Goal: Task Accomplishment & Management: Use online tool/utility

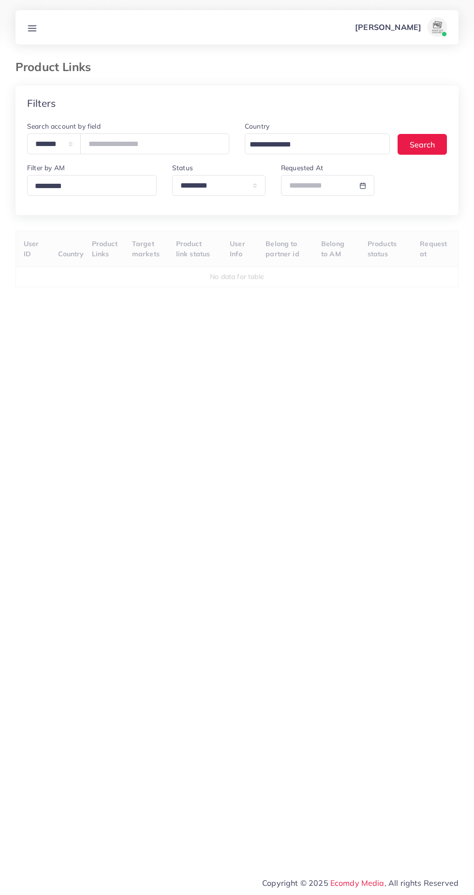
select select "*********"
select select
select select "*********"
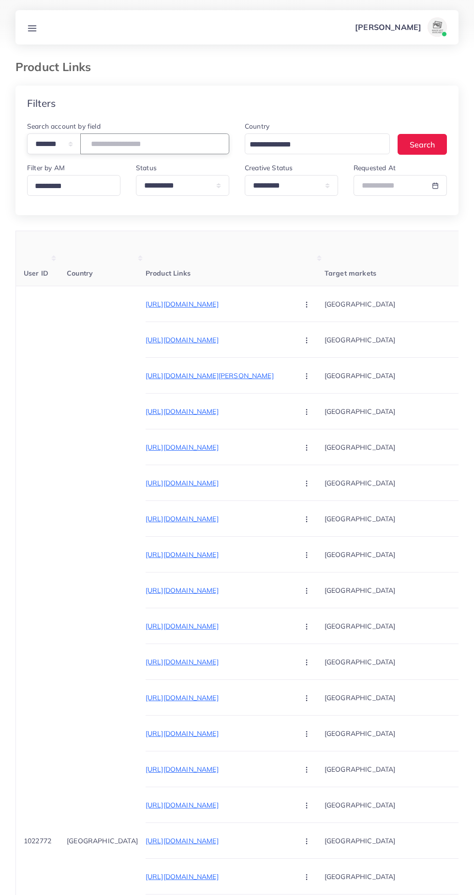
click at [163, 144] on input "number" at bounding box center [154, 143] width 149 height 21
click at [180, 134] on input "number" at bounding box center [154, 143] width 149 height 21
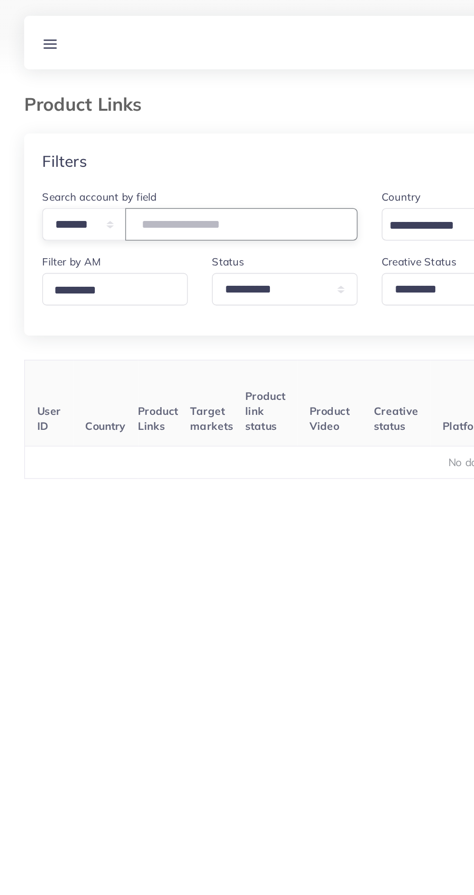
type input "*******"
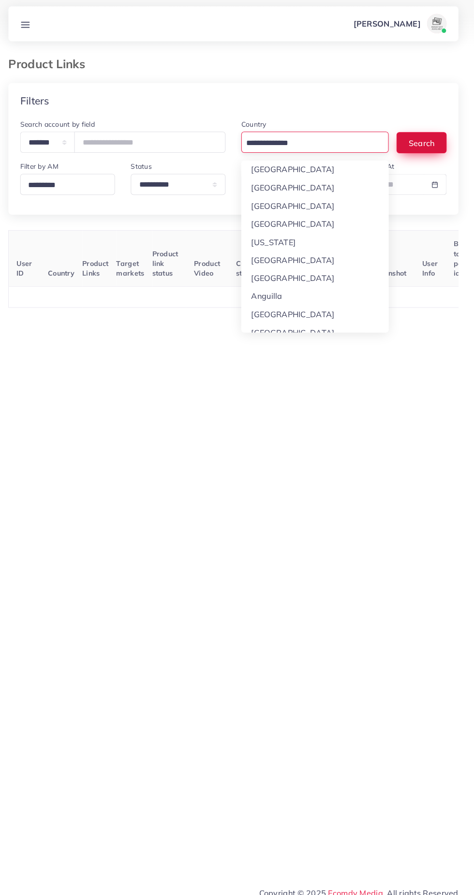
click at [436, 149] on button "Search" at bounding box center [421, 144] width 49 height 21
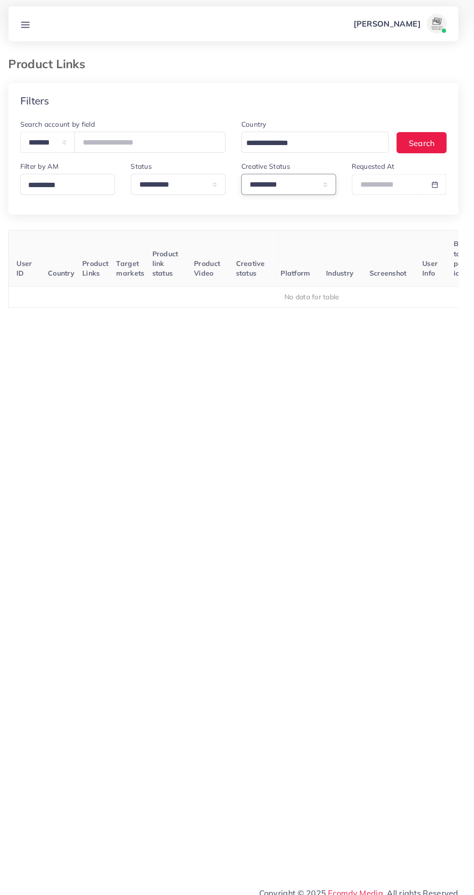
click at [280, 188] on select "**********" at bounding box center [291, 185] width 93 height 21
select select
click at [245, 175] on select "**********" at bounding box center [291, 185] width 93 height 21
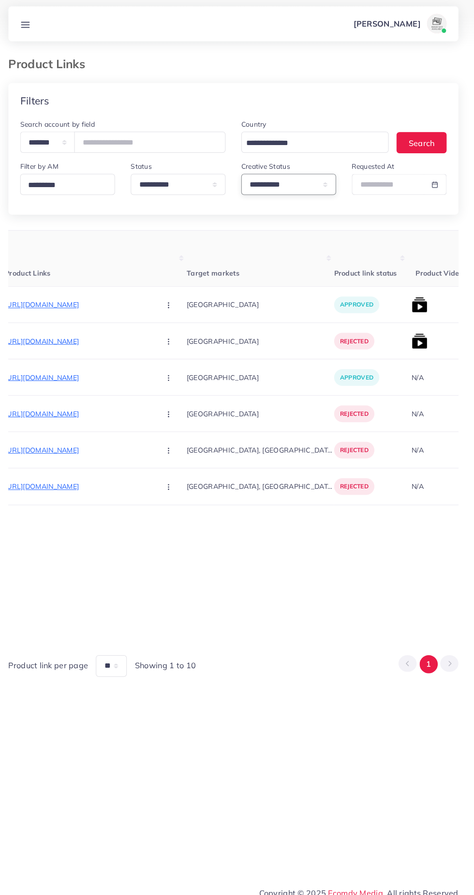
scroll to position [0, 218]
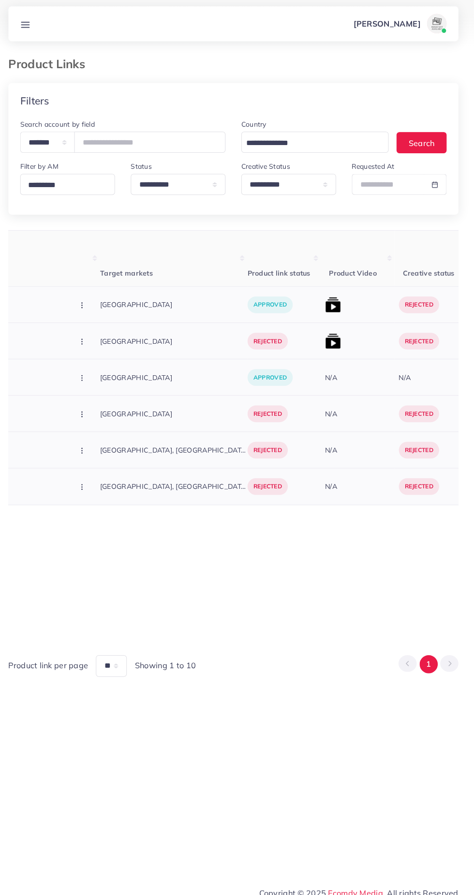
click at [327, 306] on img at bounding box center [334, 303] width 15 height 15
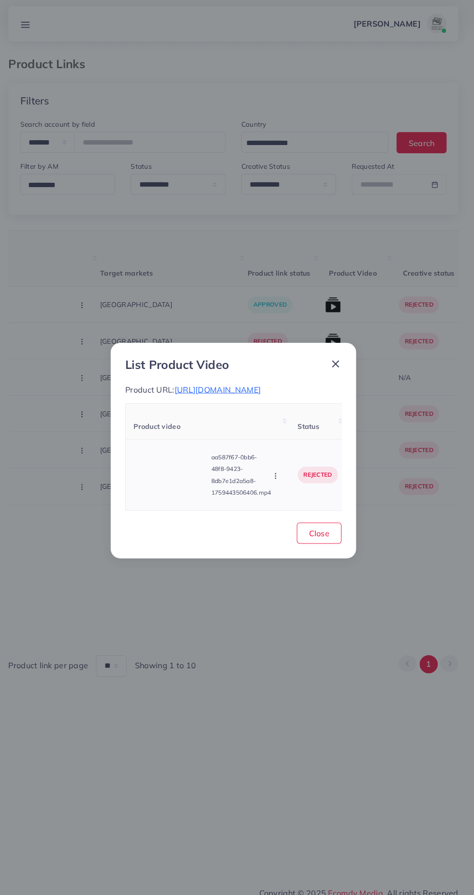
click at [179, 482] on video at bounding box center [175, 472] width 73 height 44
click at [181, 479] on icon at bounding box center [174, 471] width 15 height 15
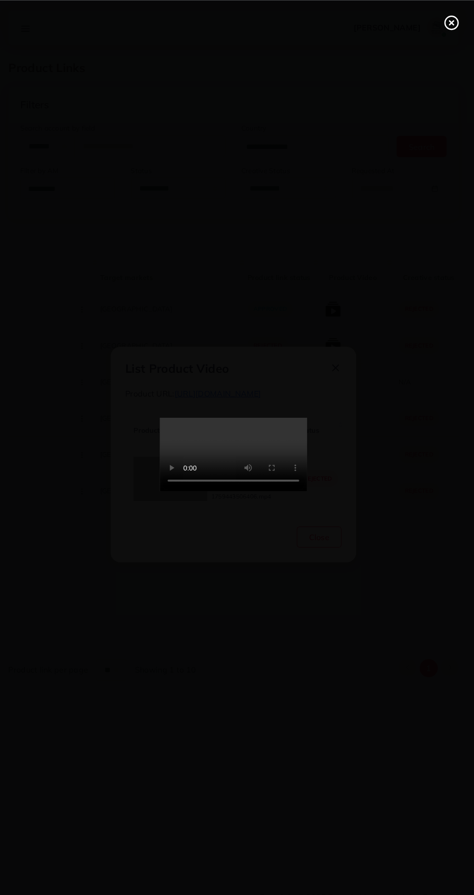
click at [446, 25] on circle at bounding box center [451, 22] width 13 height 13
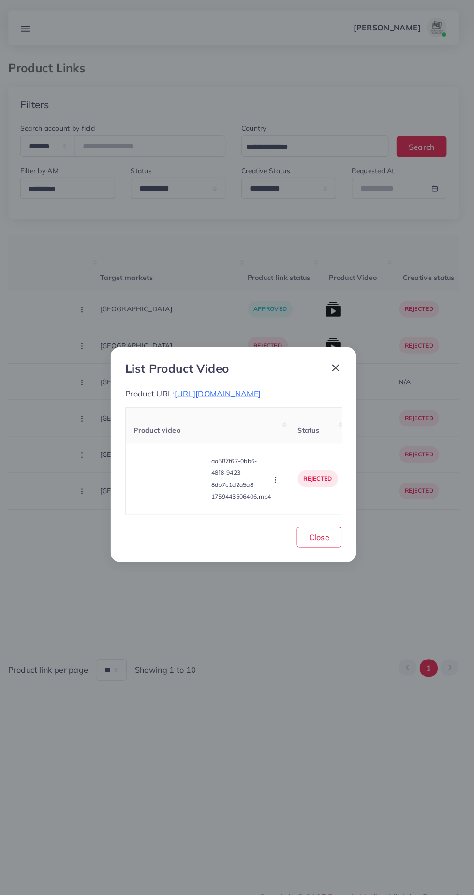
click at [337, 359] on line at bounding box center [337, 362] width 6 height 6
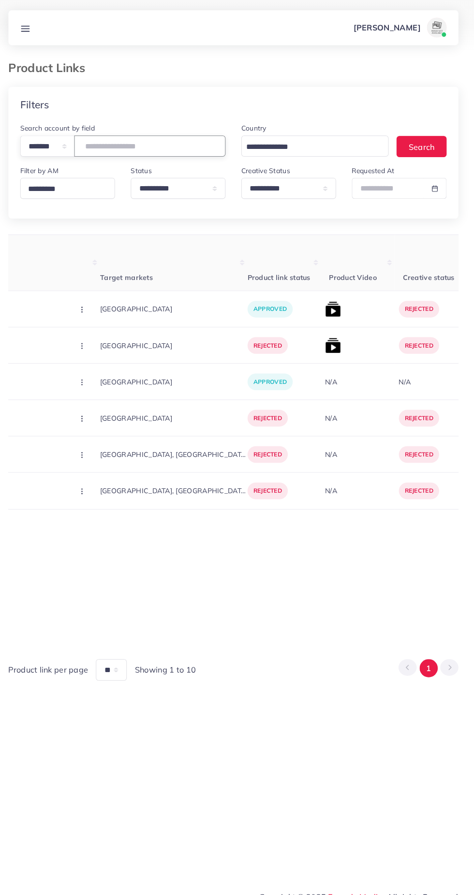
click at [183, 141] on input "*******" at bounding box center [154, 143] width 149 height 21
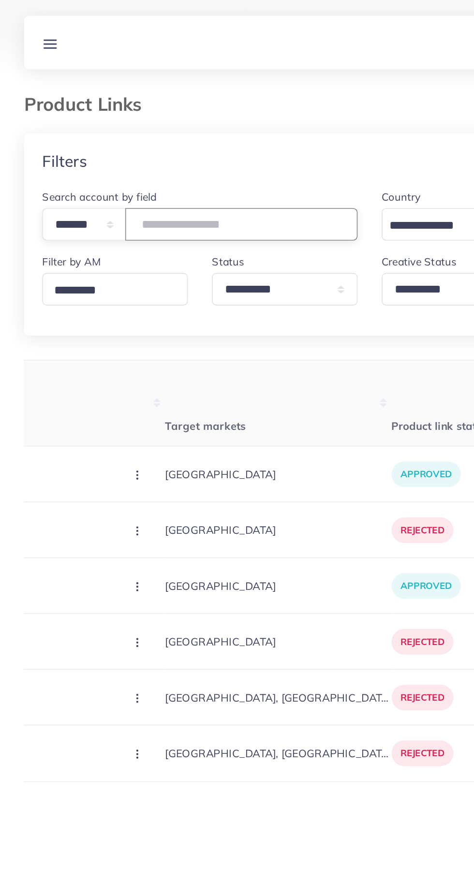
type input "*"
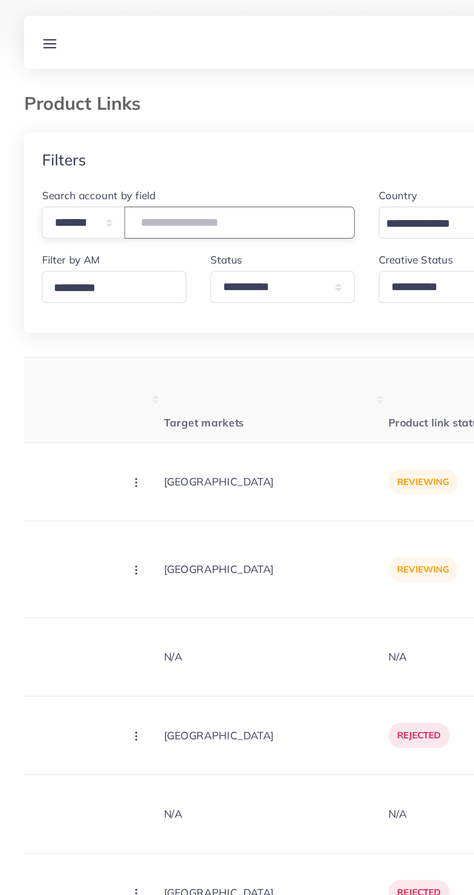
scroll to position [0, 220]
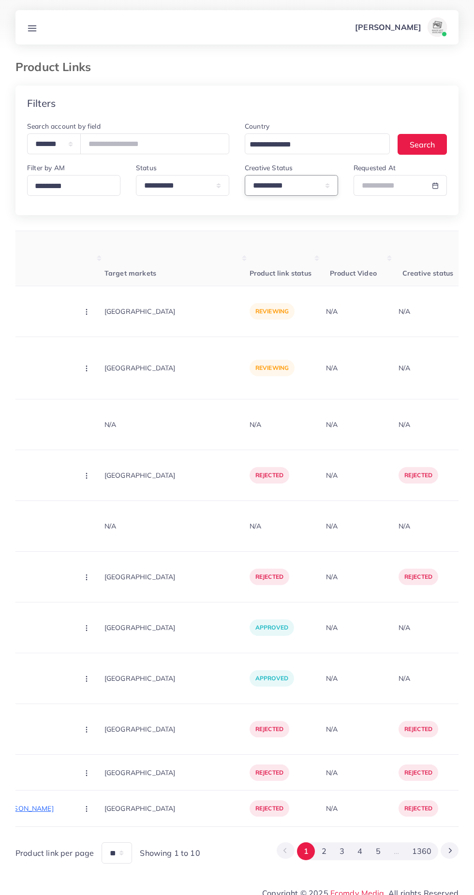
click at [290, 187] on select "**********" at bounding box center [291, 185] width 93 height 21
select select "*********"
click at [245, 175] on select "**********" at bounding box center [291, 185] width 93 height 21
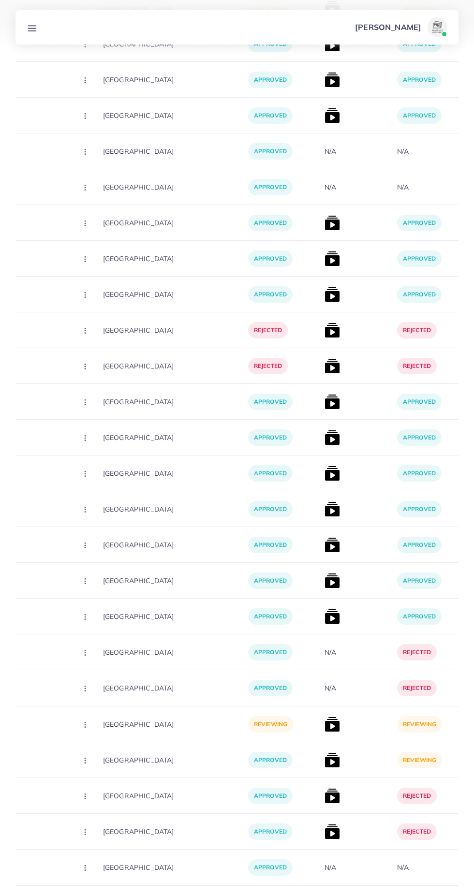
scroll to position [9564, 0]
click at [429, 894] on button "3" at bounding box center [429, 910] width 18 height 18
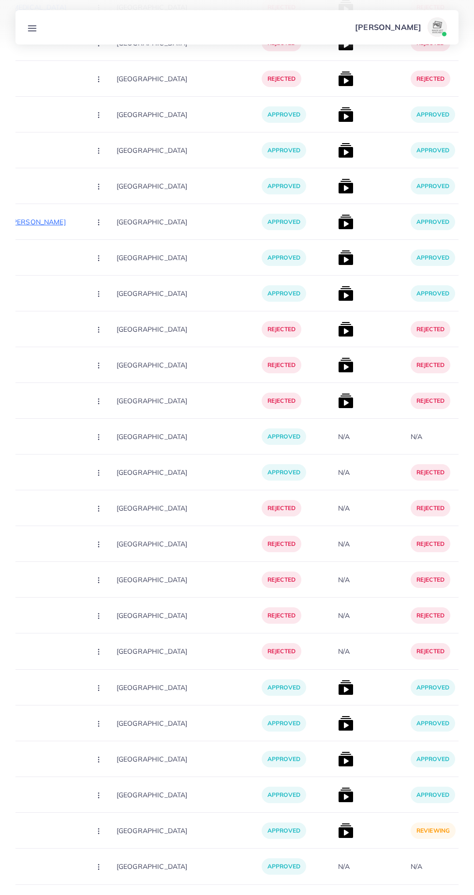
scroll to position [0, 225]
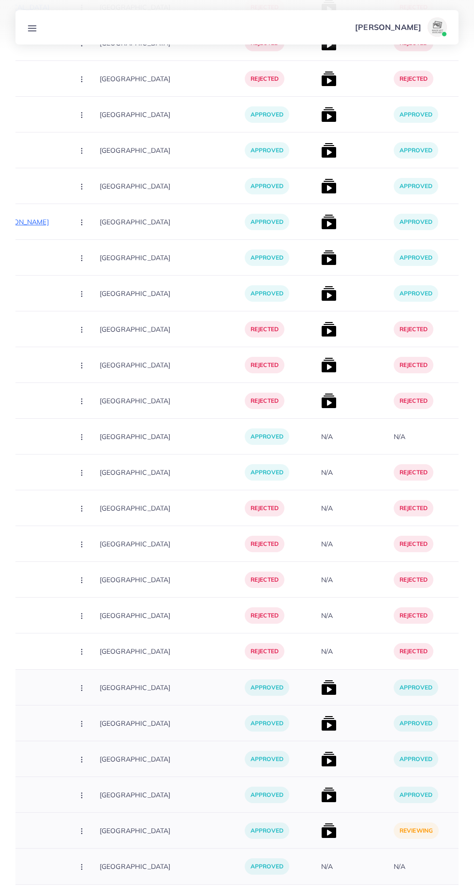
click at [321, 831] on img at bounding box center [328, 830] width 15 height 15
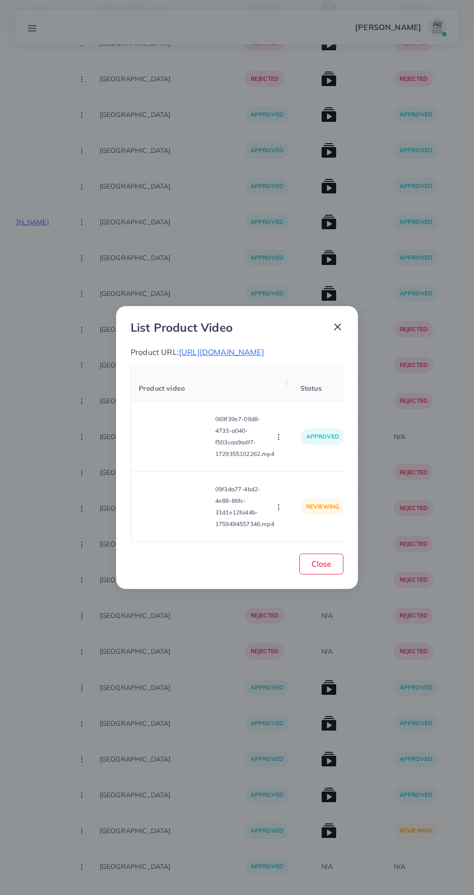
click at [264, 357] on span "[URL][DOMAIN_NAME]" at bounding box center [221, 352] width 85 height 10
click at [189, 524] on video at bounding box center [175, 507] width 73 height 44
click at [186, 515] on div at bounding box center [175, 507] width 73 height 44
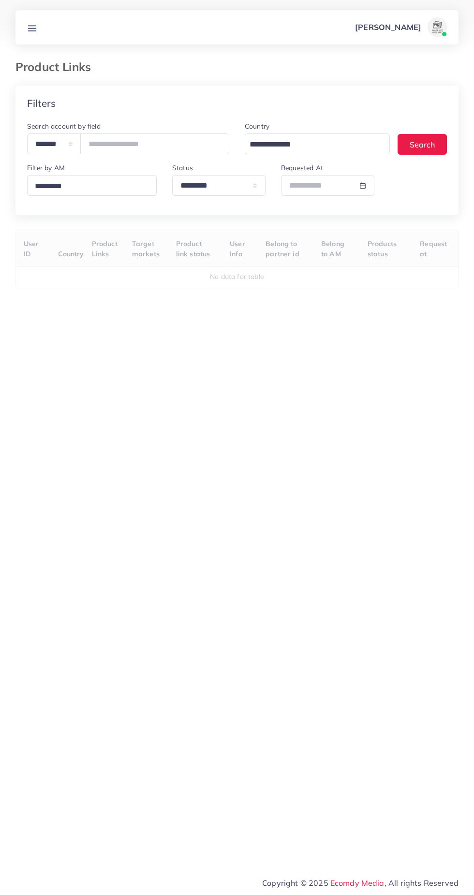
select select "*********"
select select
select select "*********"
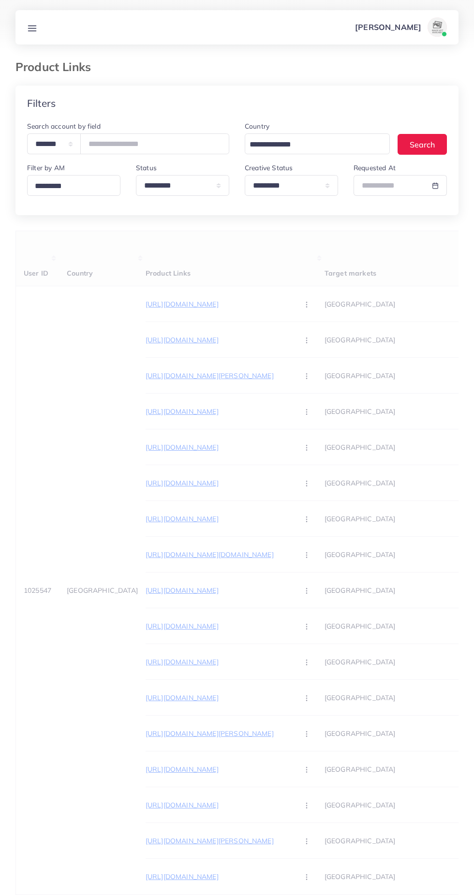
select select
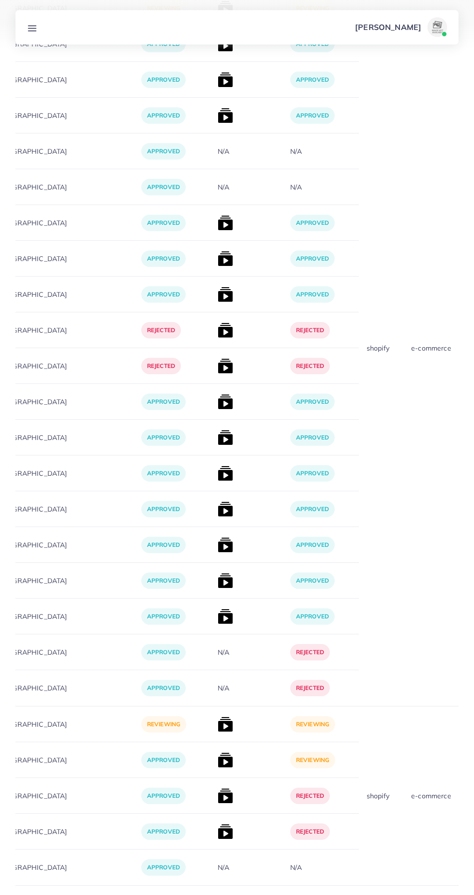
scroll to position [9564, 0]
click at [429, 894] on button "3" at bounding box center [429, 910] width 18 height 18
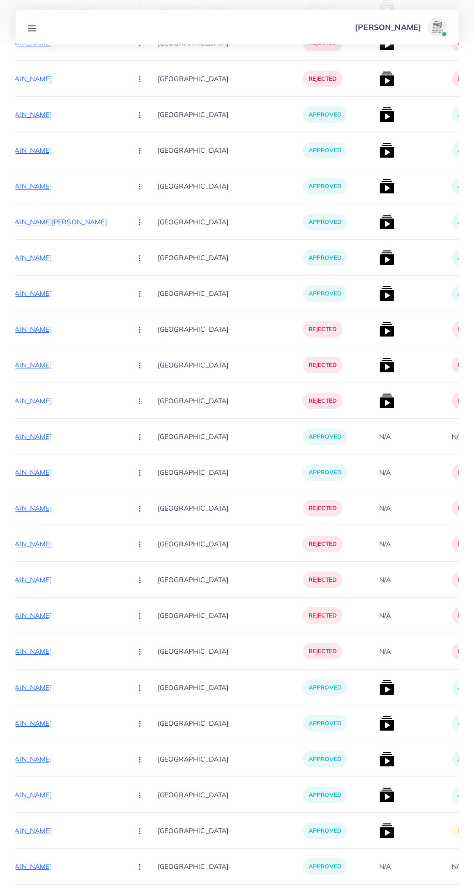
scroll to position [0, 167]
click at [378, 835] on img at bounding box center [385, 830] width 15 height 15
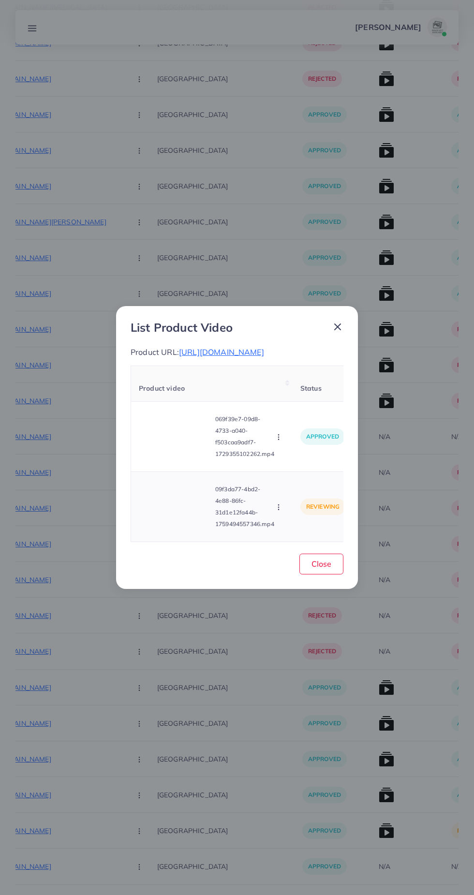
click at [179, 528] on video at bounding box center [175, 507] width 73 height 44
click at [182, 528] on div at bounding box center [175, 507] width 73 height 44
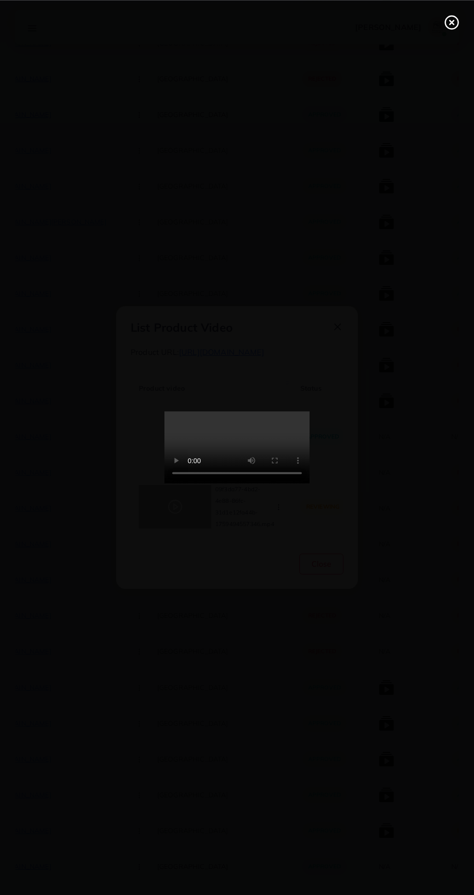
click at [448, 23] on icon at bounding box center [451, 22] width 15 height 15
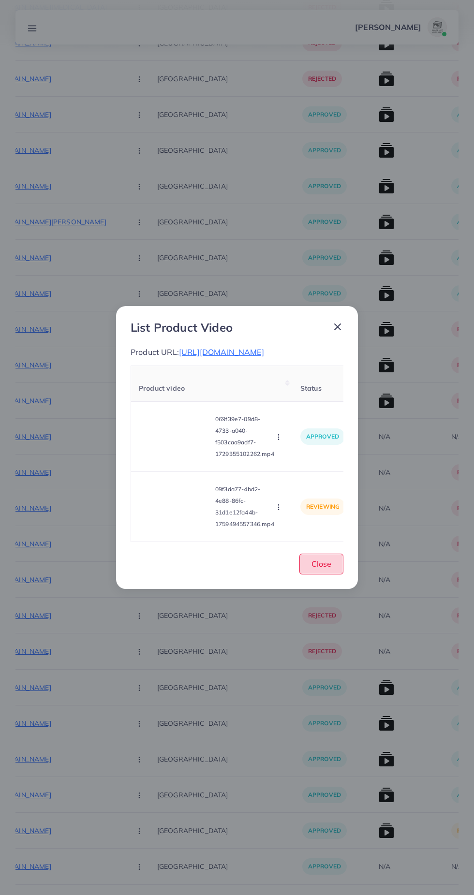
click at [325, 568] on span "Close" at bounding box center [321, 564] width 20 height 10
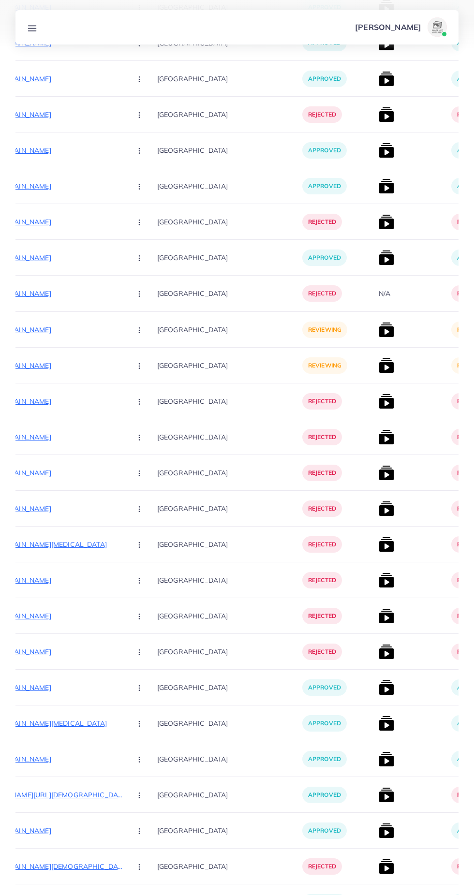
scroll to position [437, 0]
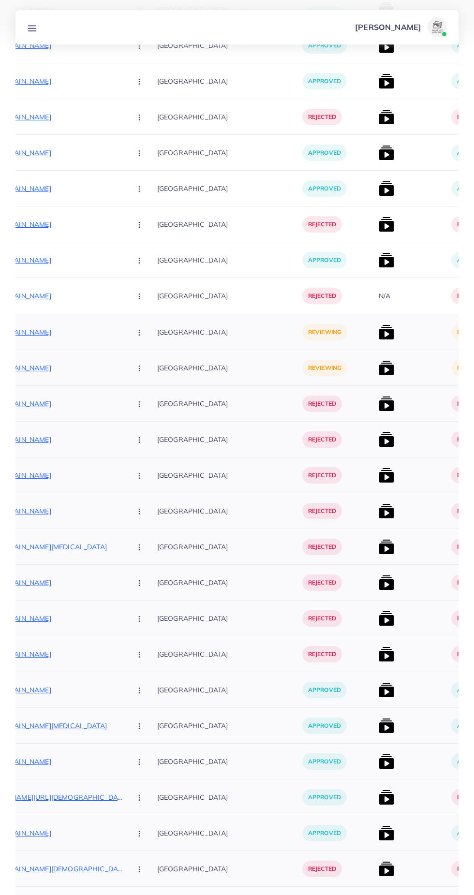
click at [378, 372] on img at bounding box center [385, 367] width 15 height 15
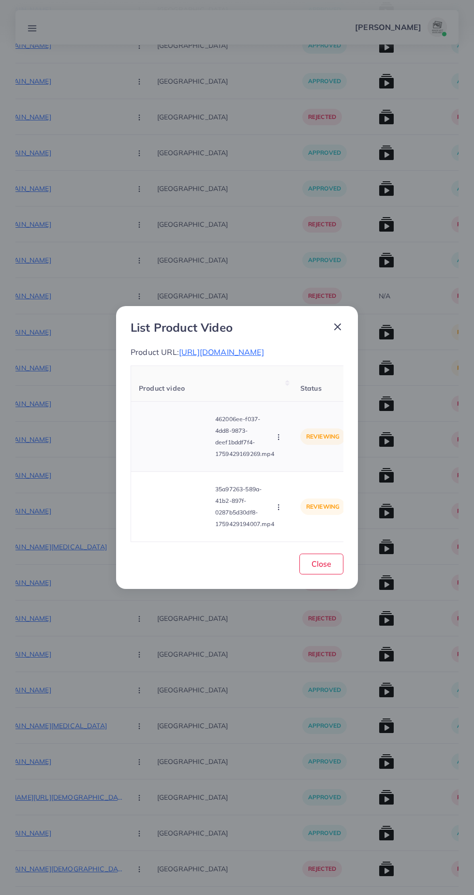
click at [179, 453] on video at bounding box center [175, 437] width 73 height 44
click at [264, 350] on span "https://pakbeautify.com/products/wiki-special-anti-acne-serum-30ml-clears-acne-…" at bounding box center [221, 352] width 85 height 10
click at [317, 568] on span "Close" at bounding box center [321, 564] width 20 height 10
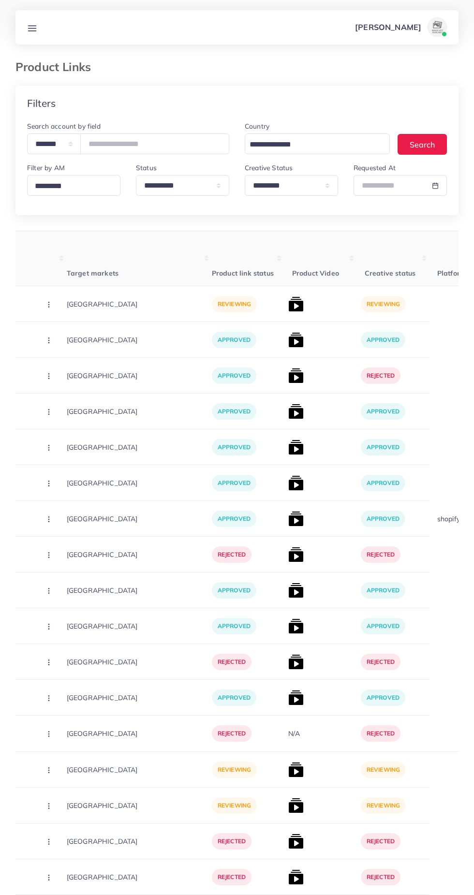
scroll to position [0, 260]
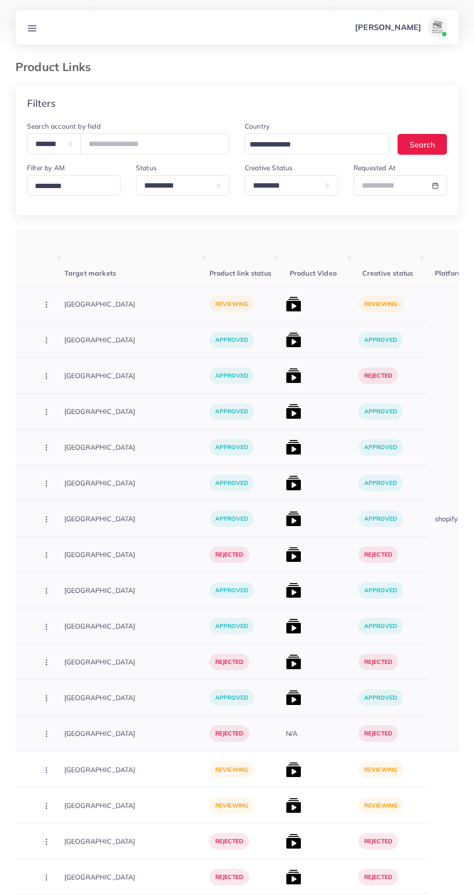
click at [238, 303] on div "reviewing" at bounding box center [245, 304] width 73 height 36
click at [286, 298] on img at bounding box center [293, 303] width 15 height 15
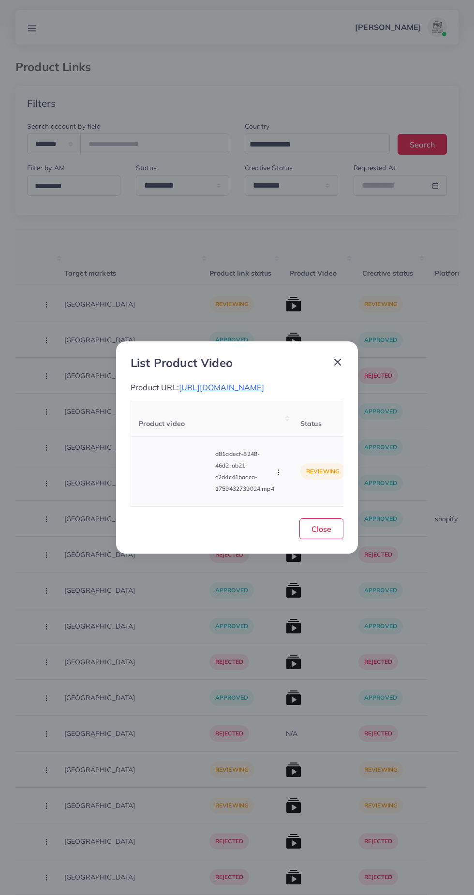
click at [191, 474] on video at bounding box center [175, 472] width 73 height 44
click at [164, 471] on div at bounding box center [175, 472] width 73 height 44
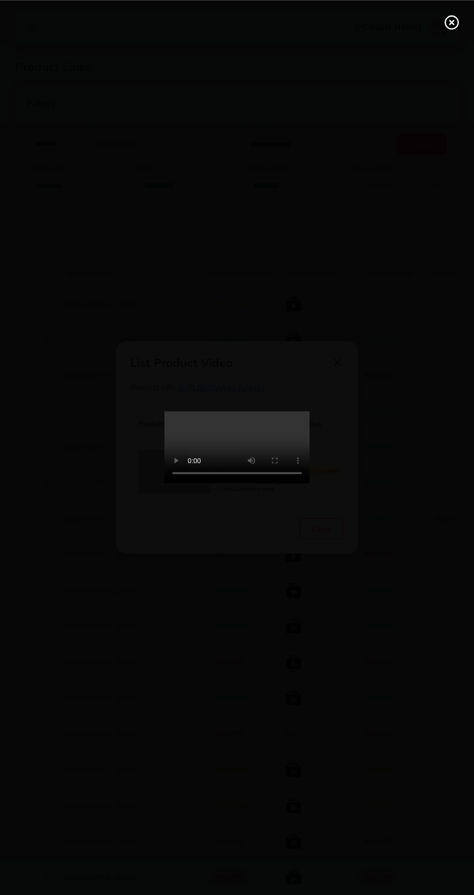
click at [452, 474] on div at bounding box center [237, 447] width 474 height 895
click at [437, 486] on div at bounding box center [237, 447] width 474 height 895
click at [442, 483] on div at bounding box center [237, 447] width 474 height 895
click at [447, 23] on icon at bounding box center [451, 22] width 15 height 15
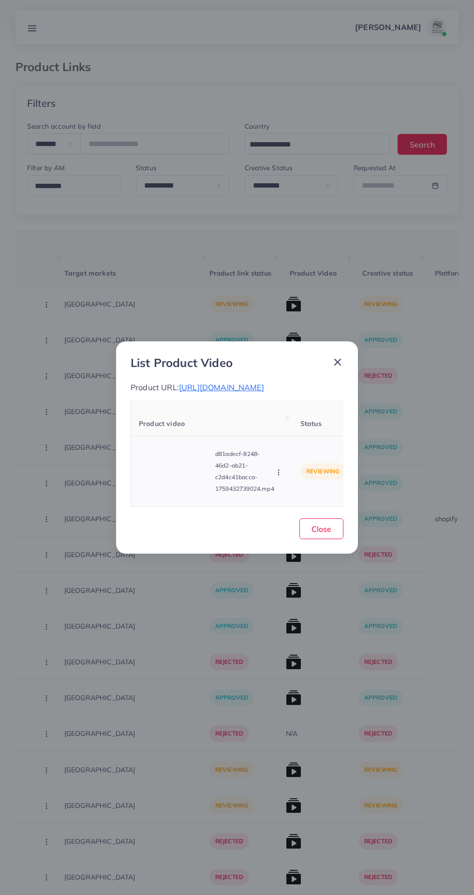
click at [298, 479] on td "reviewing" at bounding box center [322, 471] width 60 height 70
click at [278, 475] on circle "button" at bounding box center [278, 474] width 0 height 0
click at [353, 349] on div "List Product Video Product URL: https://skemporium.com/products/now-edp-100ml-3…" at bounding box center [237, 447] width 242 height 213
click at [339, 360] on icon at bounding box center [338, 362] width 12 height 12
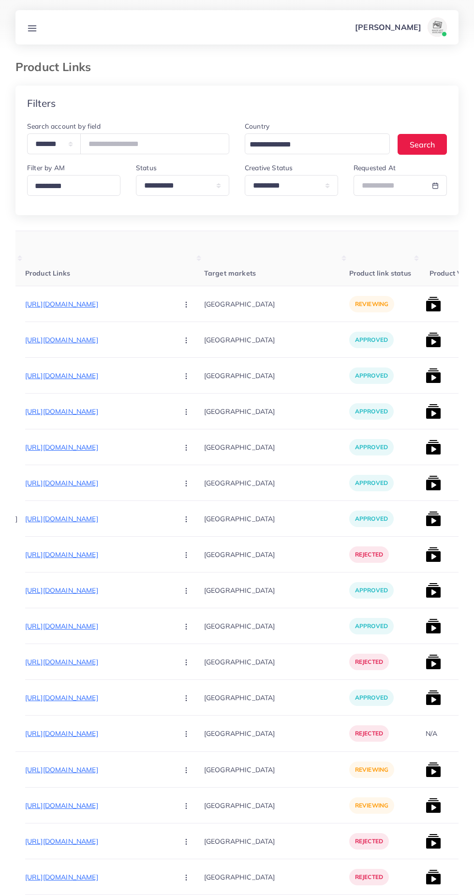
scroll to position [0, 56]
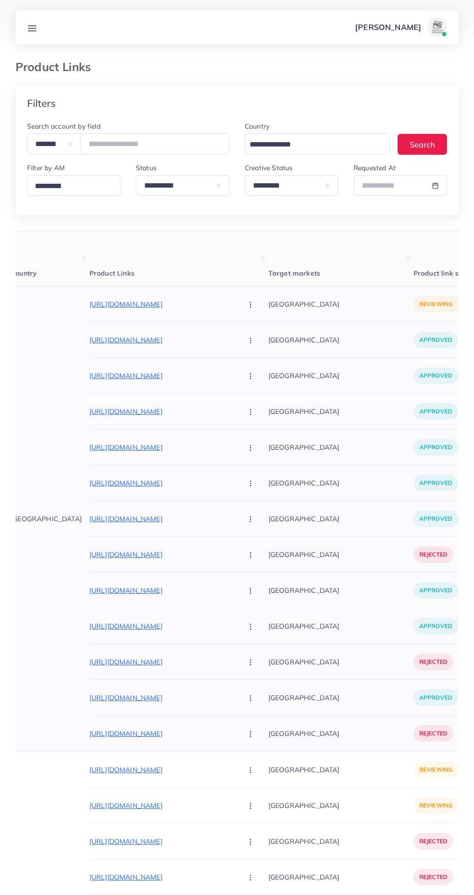
click at [234, 303] on button "button" at bounding box center [251, 304] width 34 height 22
click at [242, 326] on link "Approve" at bounding box center [273, 333] width 76 height 21
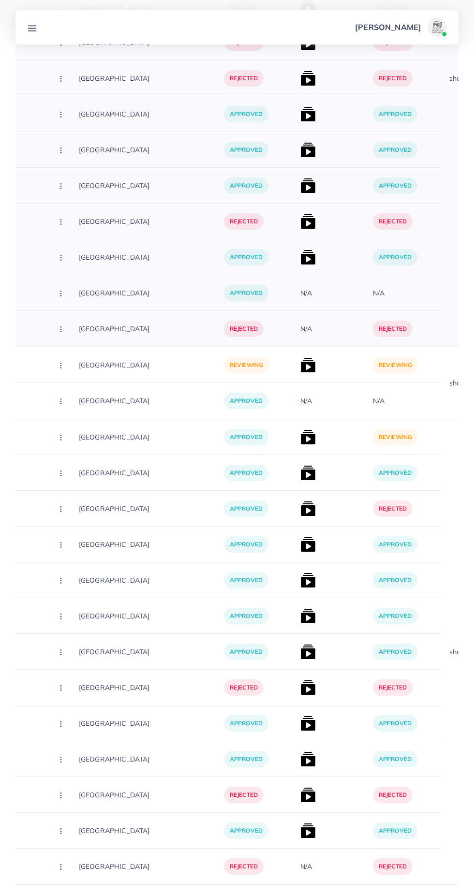
scroll to position [0, 252]
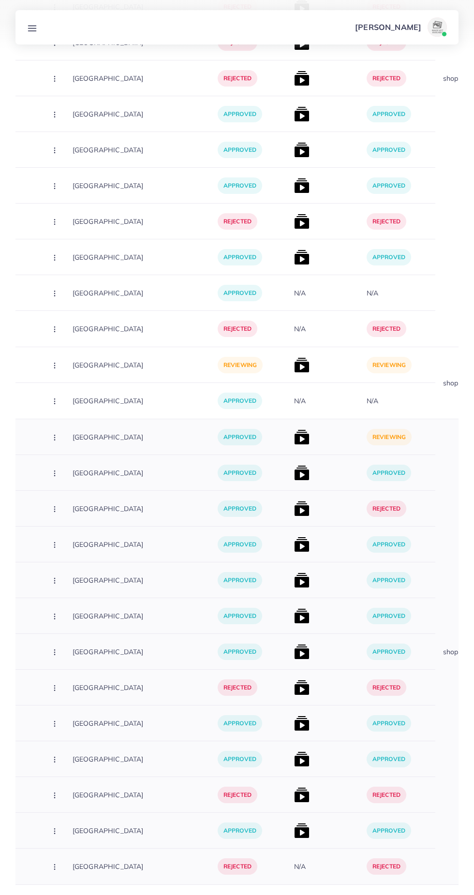
click at [294, 436] on img at bounding box center [301, 436] width 15 height 15
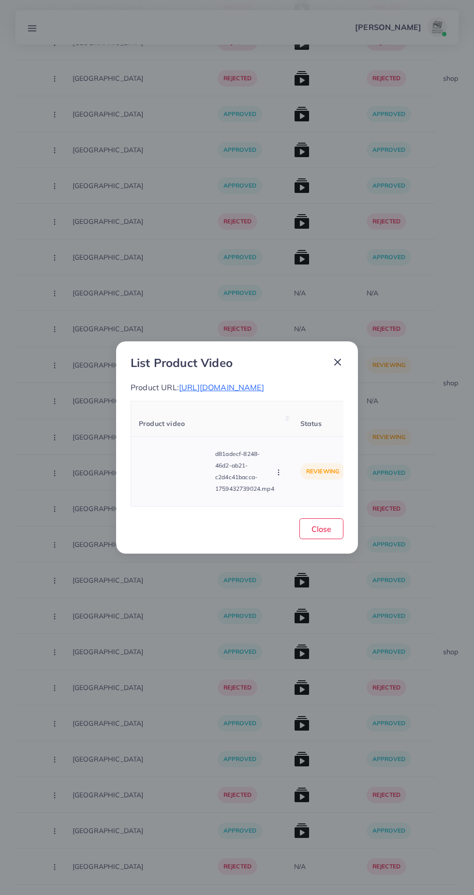
click at [280, 477] on button "button" at bounding box center [279, 472] width 11 height 10
click at [288, 438] on link "Approve" at bounding box center [301, 427] width 76 height 21
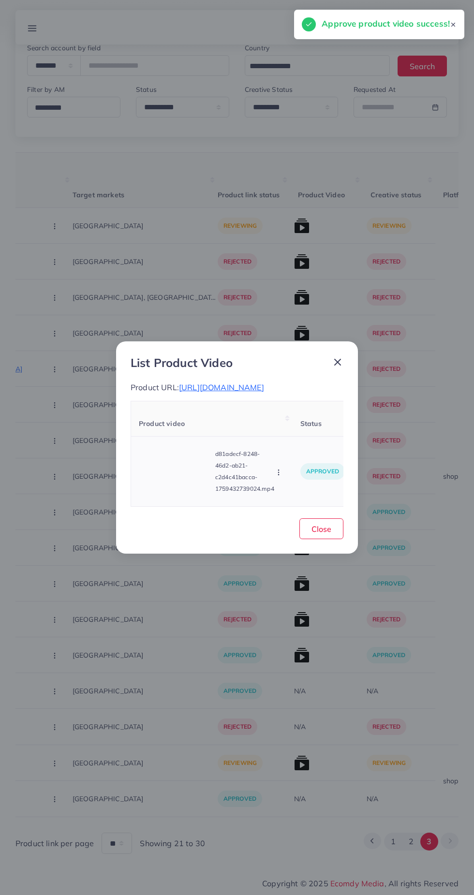
scroll to position [11, 0]
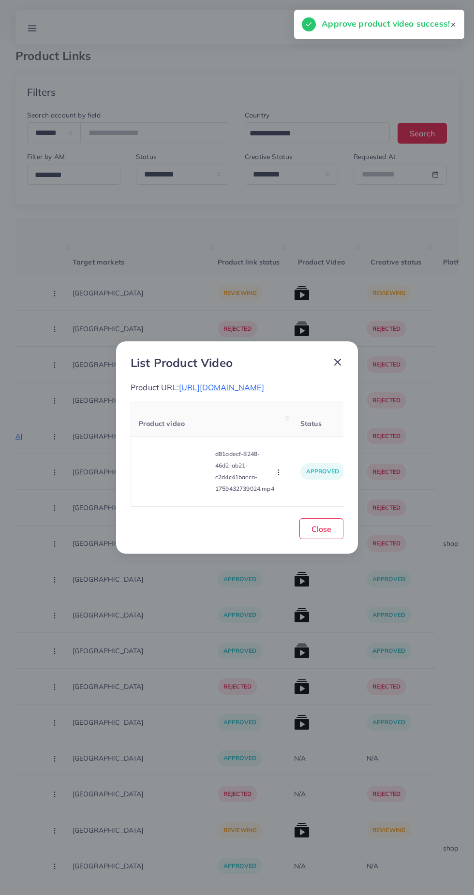
click at [339, 368] on icon at bounding box center [338, 362] width 12 height 12
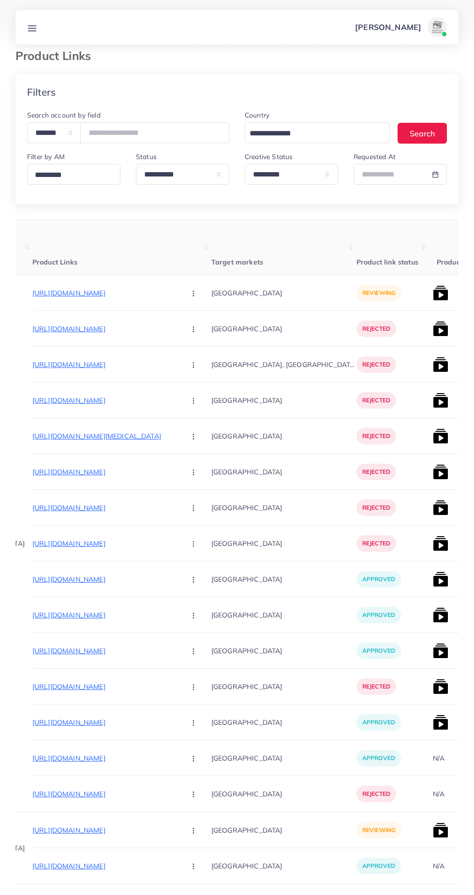
scroll to position [0, 169]
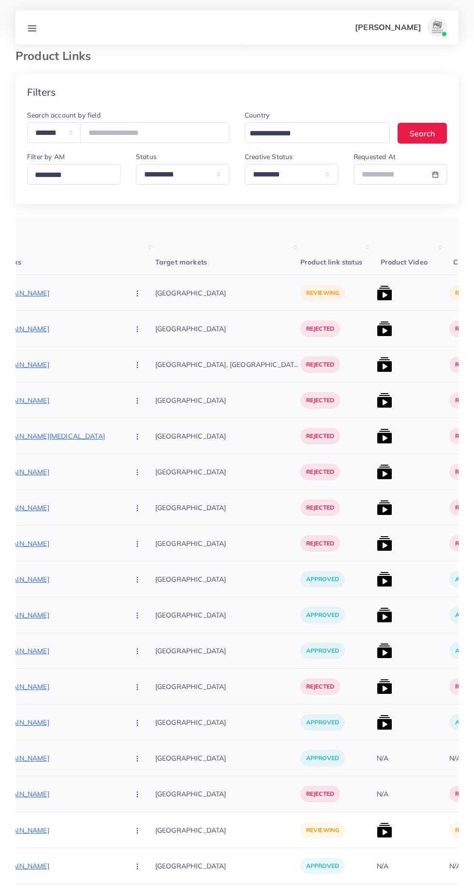
click at [377, 295] on img at bounding box center [384, 292] width 15 height 15
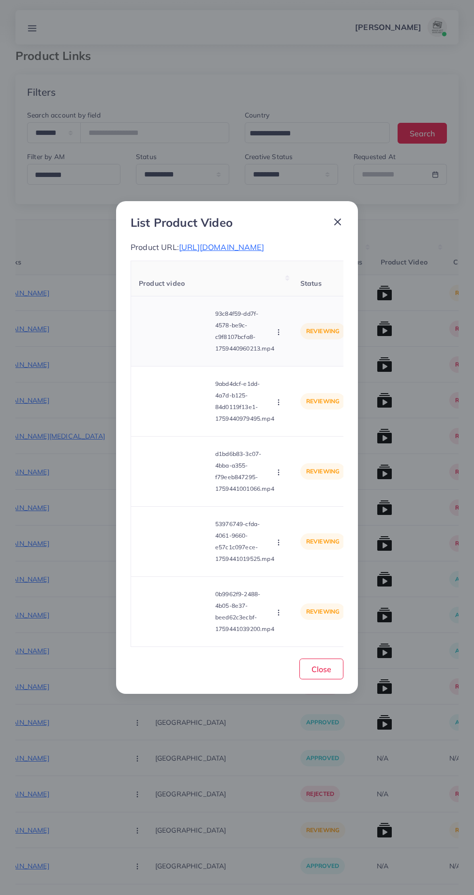
click at [169, 353] on video at bounding box center [175, 331] width 73 height 44
click at [166, 353] on div at bounding box center [175, 331] width 73 height 44
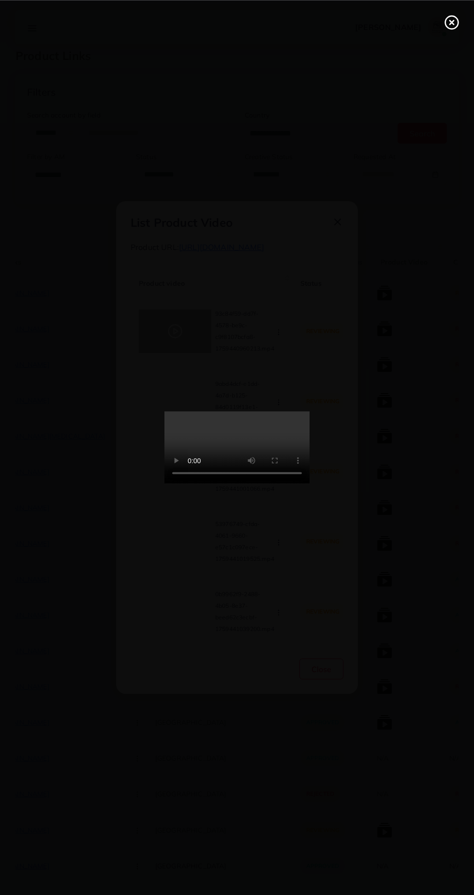
click at [453, 27] on icon at bounding box center [451, 22] width 15 height 15
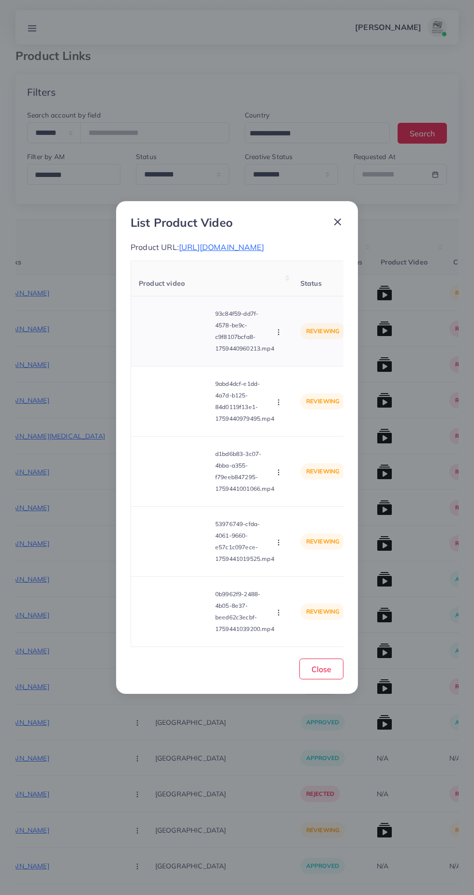
click at [278, 336] on icon "button" at bounding box center [279, 332] width 8 height 8
click at [290, 381] on span "Reject" at bounding box center [294, 376] width 23 height 10
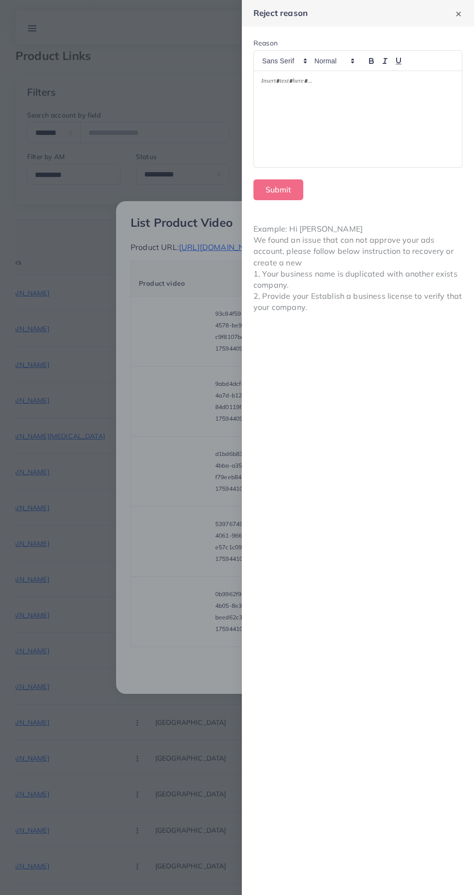
click at [198, 790] on div at bounding box center [237, 447] width 474 height 895
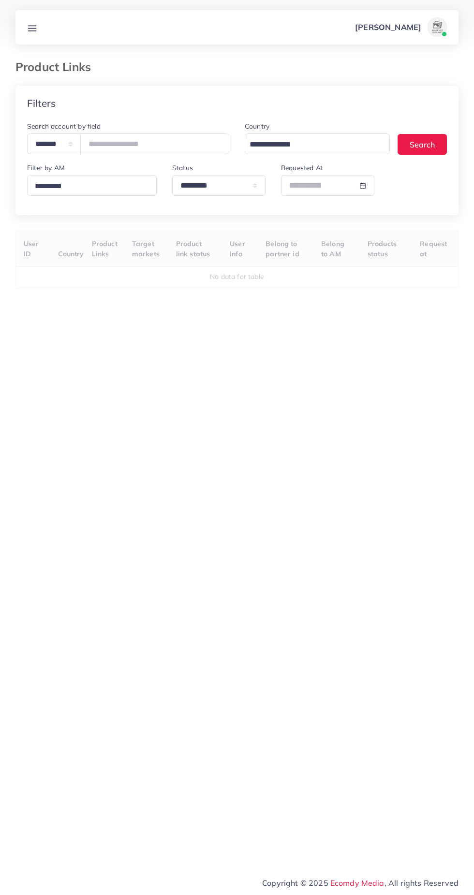
select select "*********"
select select
select select "*********"
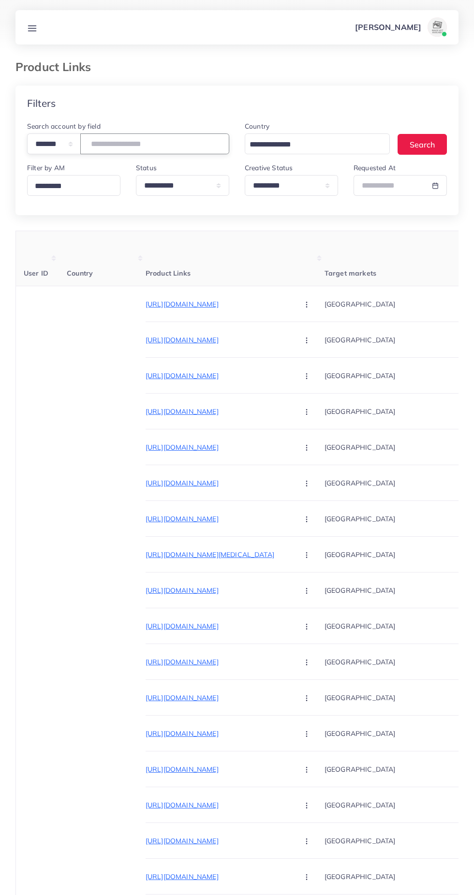
click at [165, 143] on input "number" at bounding box center [154, 143] width 149 height 21
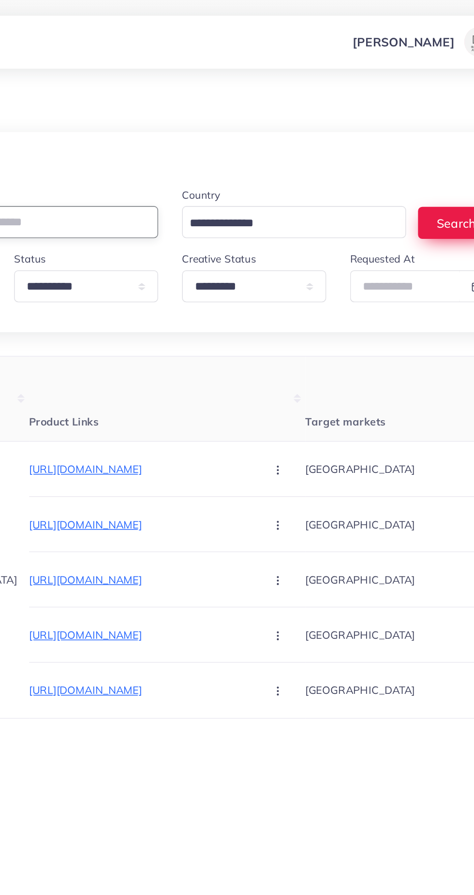
type input "*******"
click at [418, 152] on button "Search" at bounding box center [421, 144] width 49 height 21
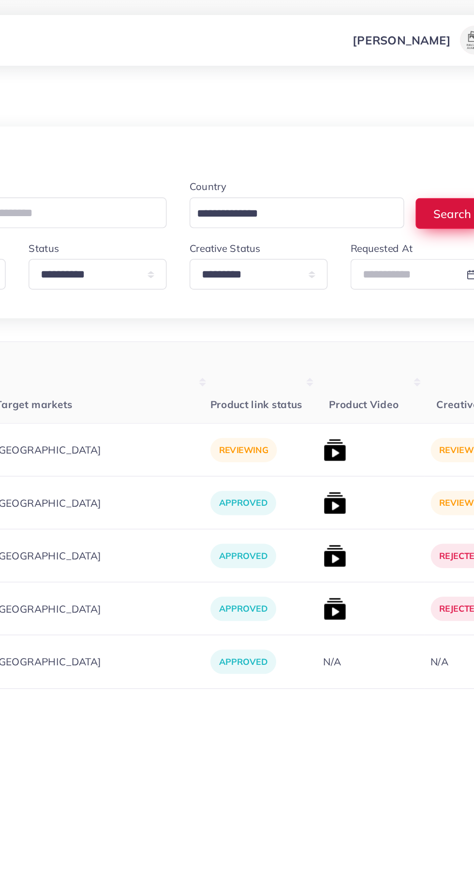
scroll to position [0, 212]
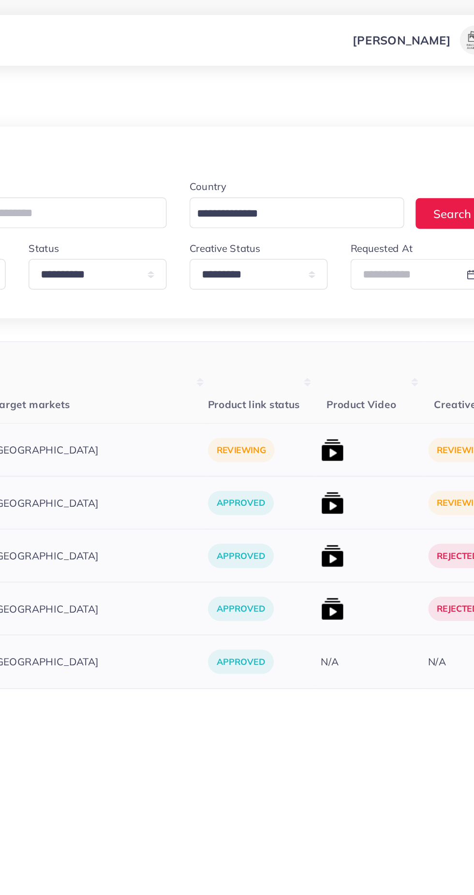
click at [334, 335] on img at bounding box center [341, 339] width 15 height 15
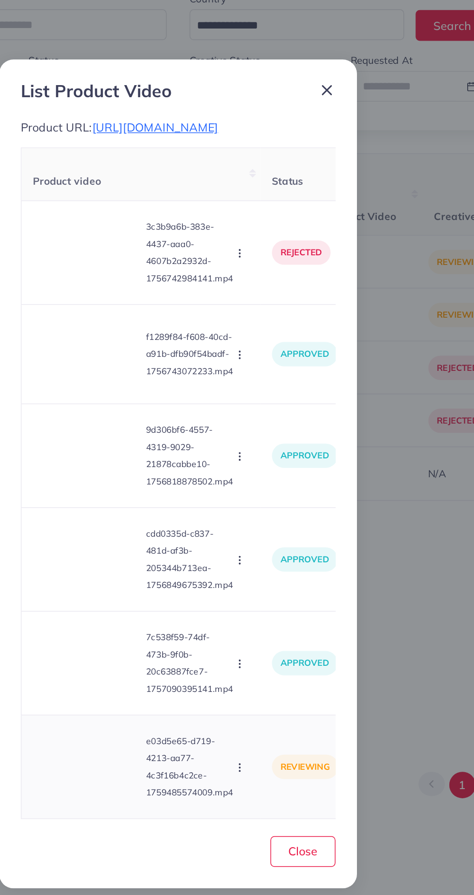
click at [192, 648] on video at bounding box center [175, 646] width 73 height 44
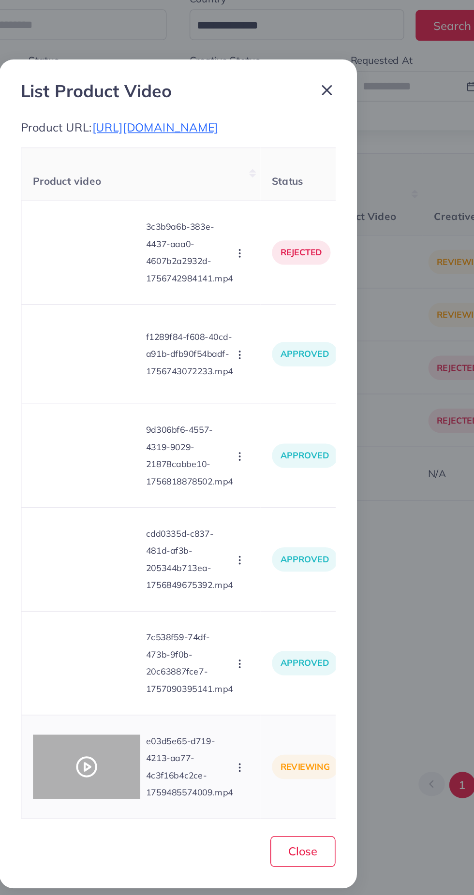
click at [171, 653] on icon at bounding box center [174, 645] width 15 height 15
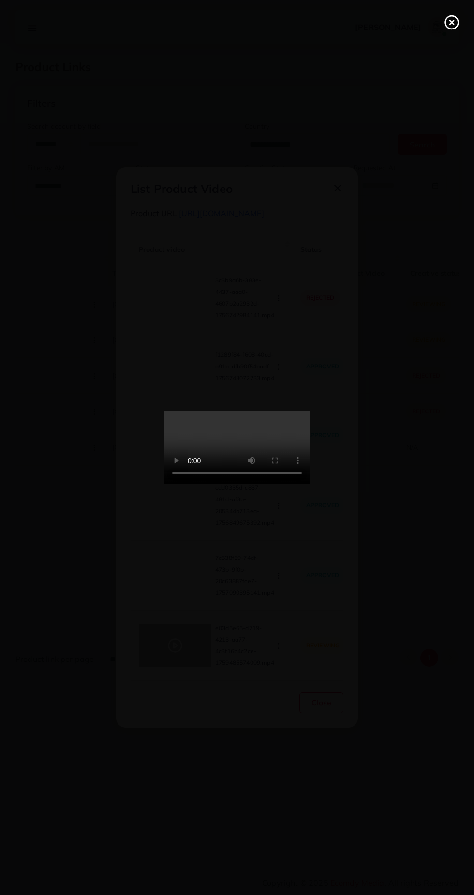
click at [448, 22] on icon at bounding box center [451, 22] width 15 height 15
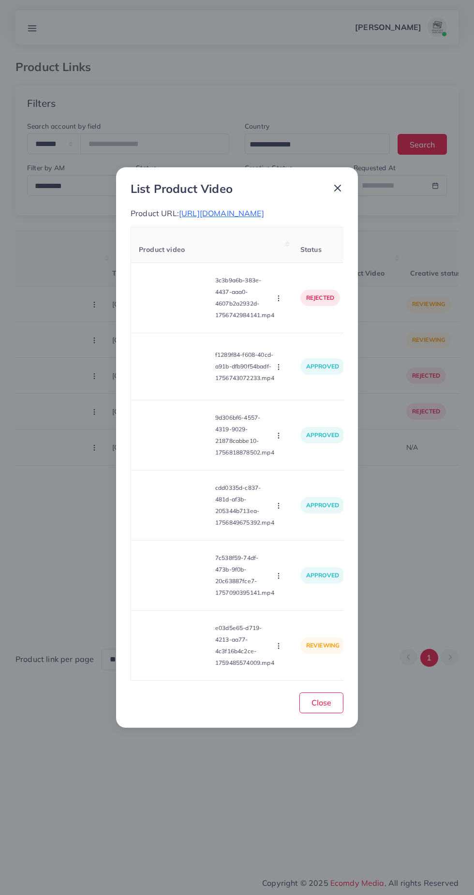
click at [332, 182] on icon at bounding box center [338, 188] width 12 height 12
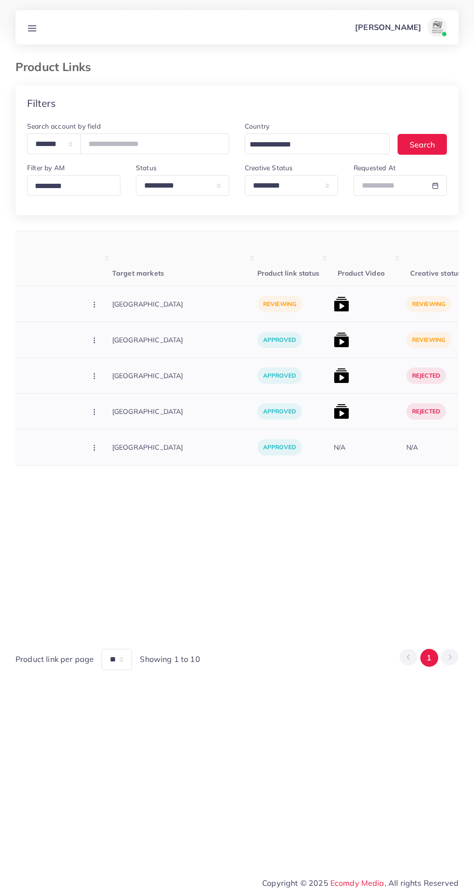
click at [334, 299] on img at bounding box center [341, 303] width 15 height 15
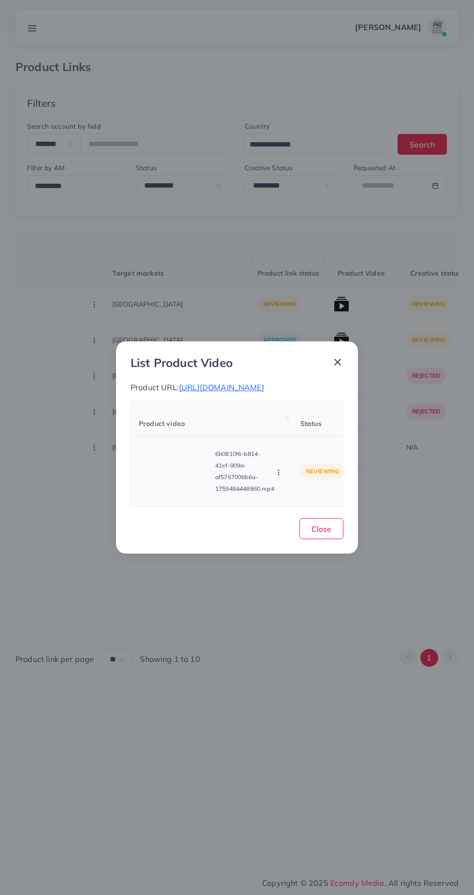
click at [183, 472] on video at bounding box center [175, 472] width 73 height 44
click at [178, 476] on icon at bounding box center [174, 471] width 15 height 15
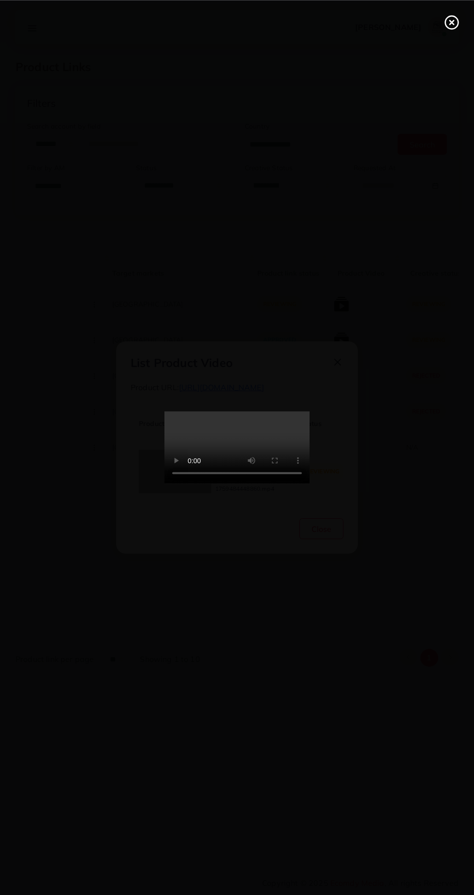
click at [451, 22] on line at bounding box center [452, 22] width 4 height 4
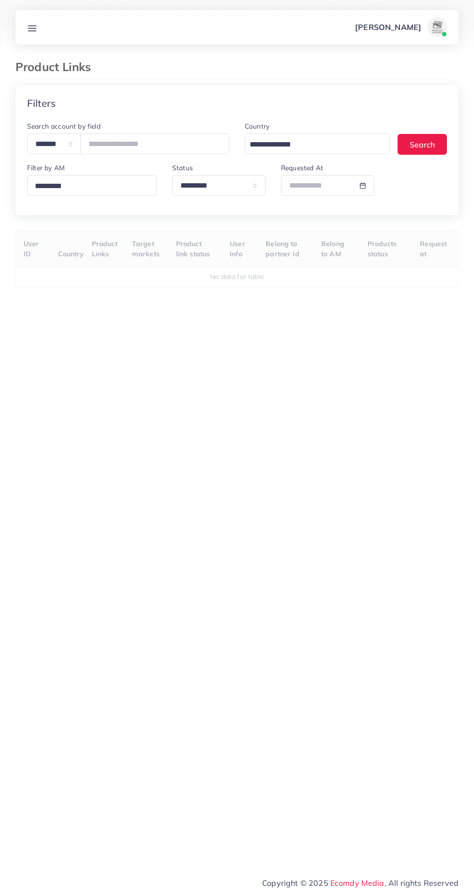
select select "*********"
select select
select select "*********"
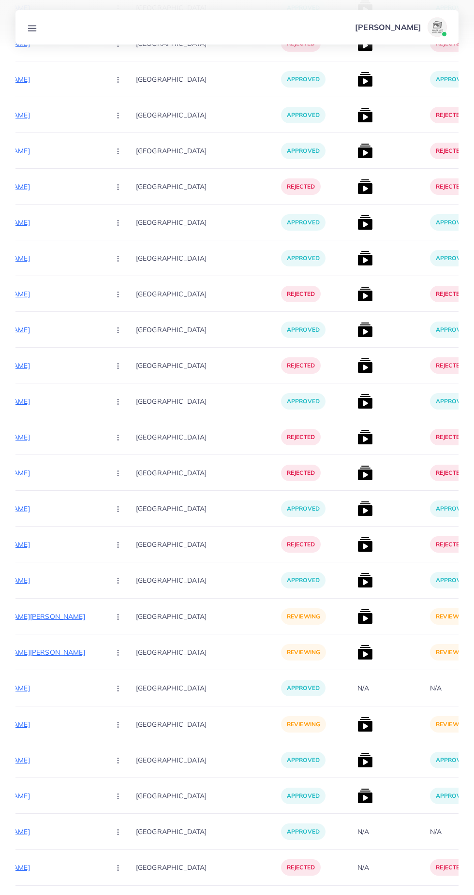
scroll to position [12390, 0]
click at [429, 894] on button "3" at bounding box center [429, 910] width 18 height 18
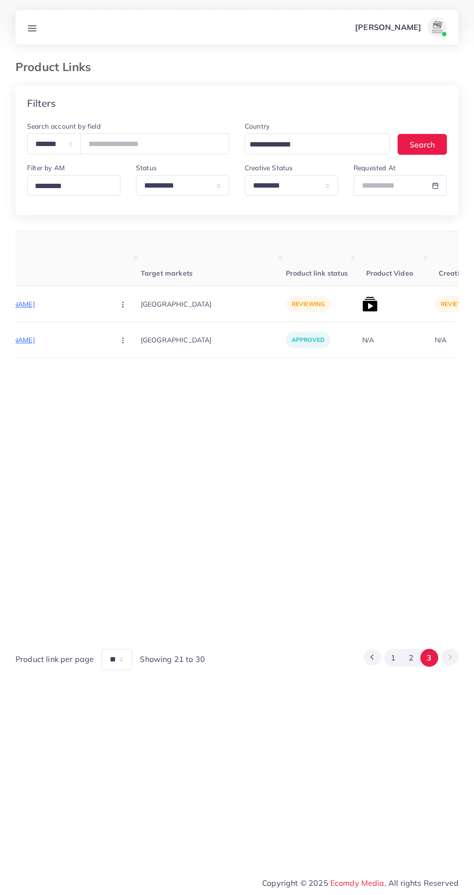
scroll to position [0, 252]
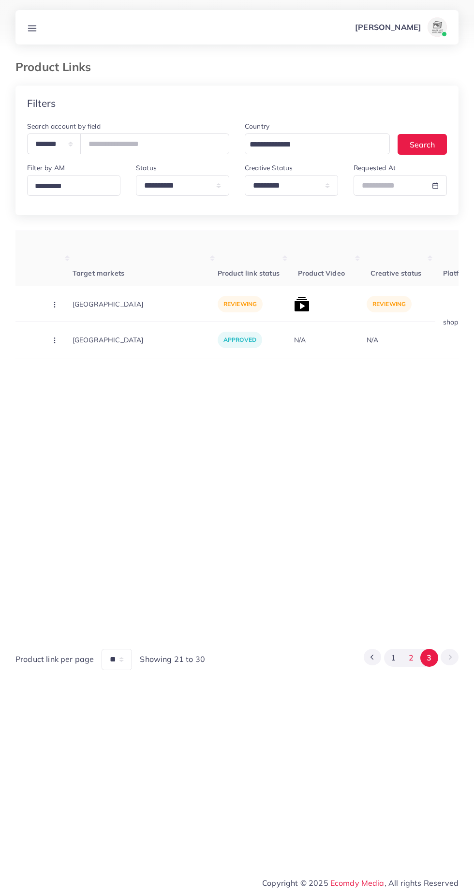
click at [411, 667] on button "2" at bounding box center [411, 658] width 18 height 18
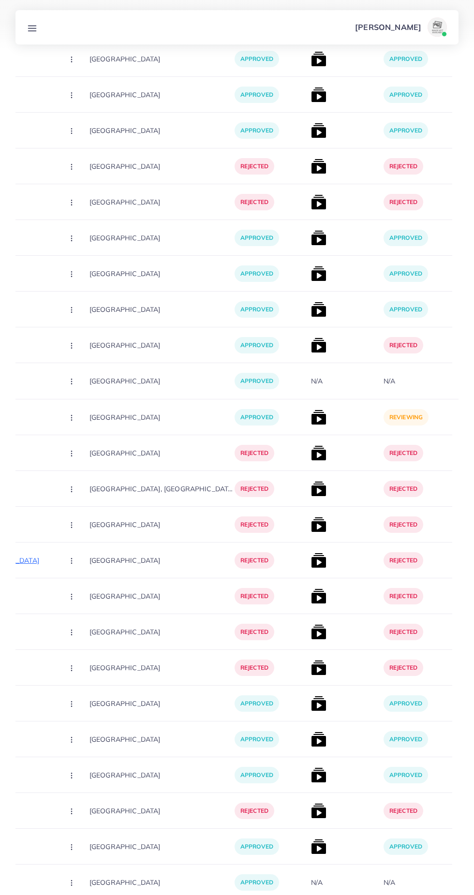
scroll to position [0, 235]
click at [310, 416] on img at bounding box center [317, 416] width 15 height 15
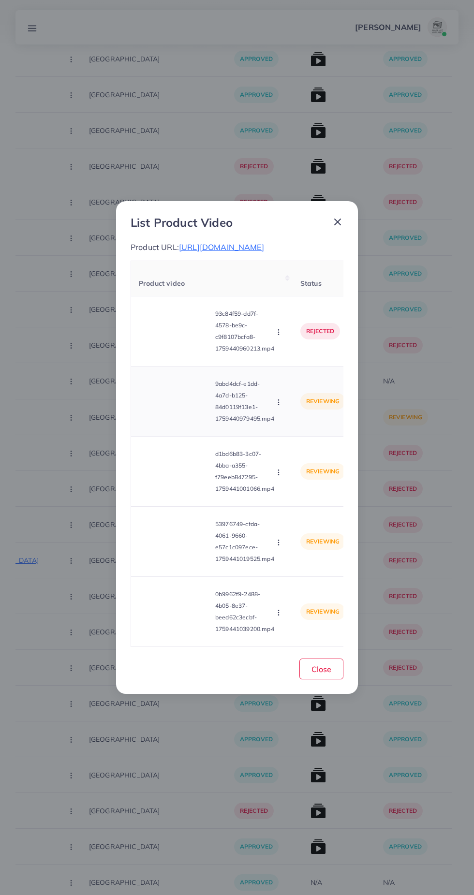
click at [178, 403] on video at bounding box center [175, 401] width 73 height 44
click at [154, 423] on div at bounding box center [175, 401] width 73 height 44
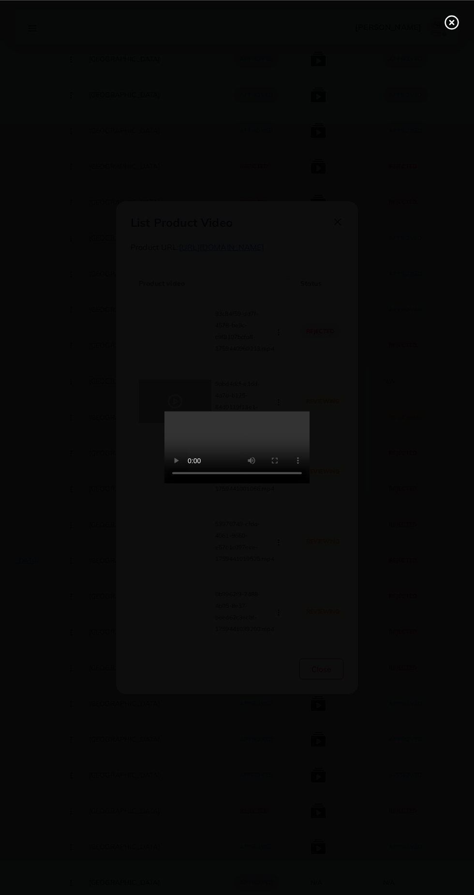
click at [450, 29] on icon at bounding box center [451, 22] width 15 height 15
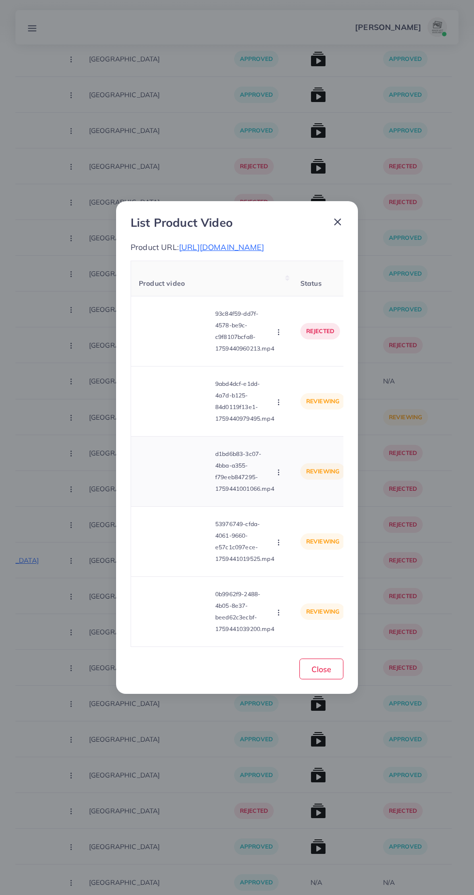
click at [186, 485] on video at bounding box center [175, 472] width 73 height 44
click at [186, 469] on div at bounding box center [175, 472] width 73 height 44
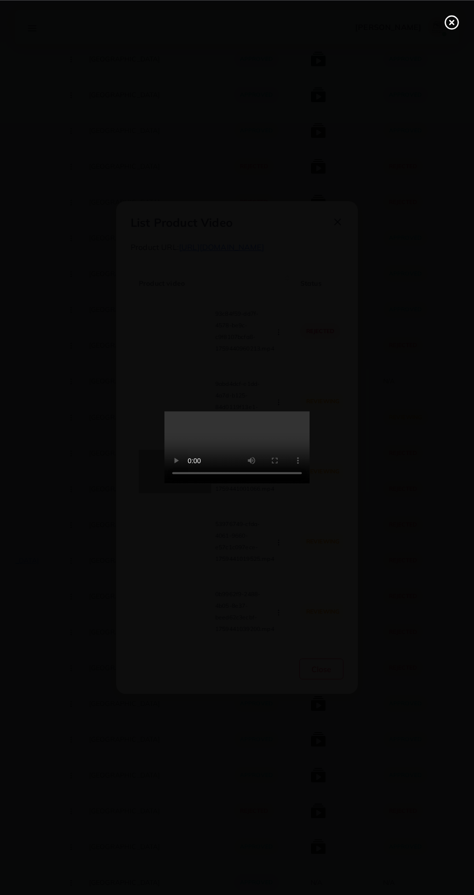
click at [450, 29] on circle at bounding box center [451, 22] width 13 height 13
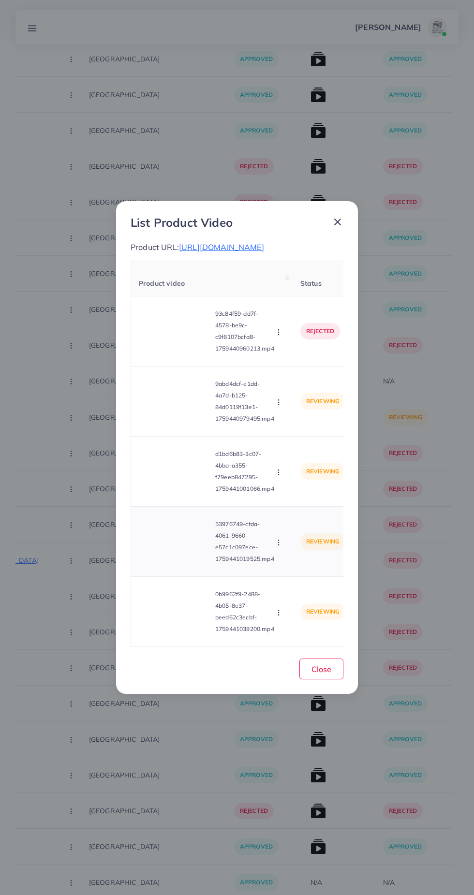
click at [181, 552] on video at bounding box center [175, 542] width 73 height 44
click at [193, 547] on div at bounding box center [175, 542] width 73 height 44
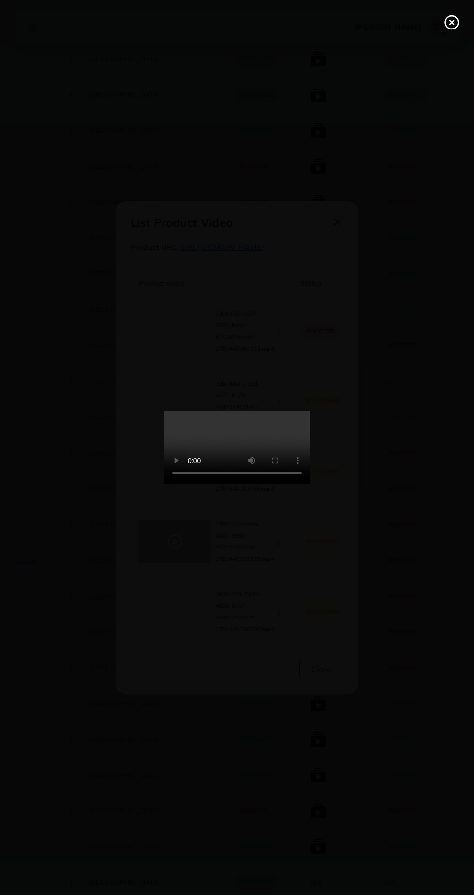
click at [451, 26] on icon at bounding box center [451, 22] width 15 height 15
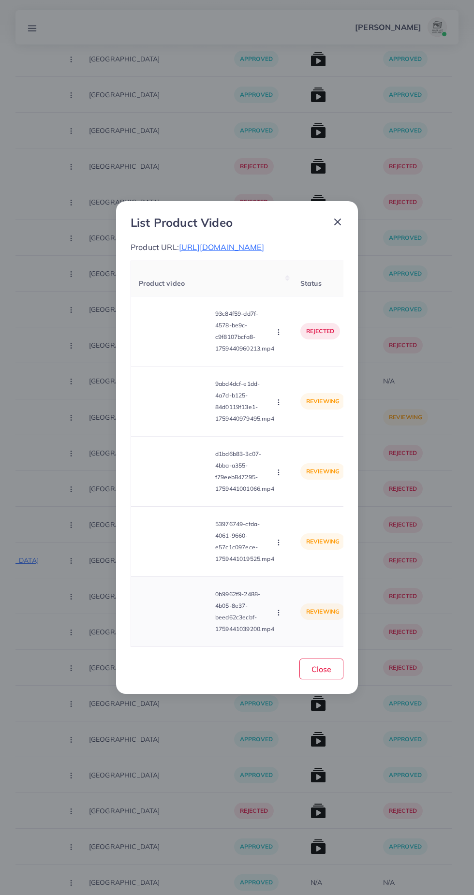
click at [187, 619] on video at bounding box center [175, 612] width 73 height 44
click at [186, 631] on div at bounding box center [175, 612] width 73 height 44
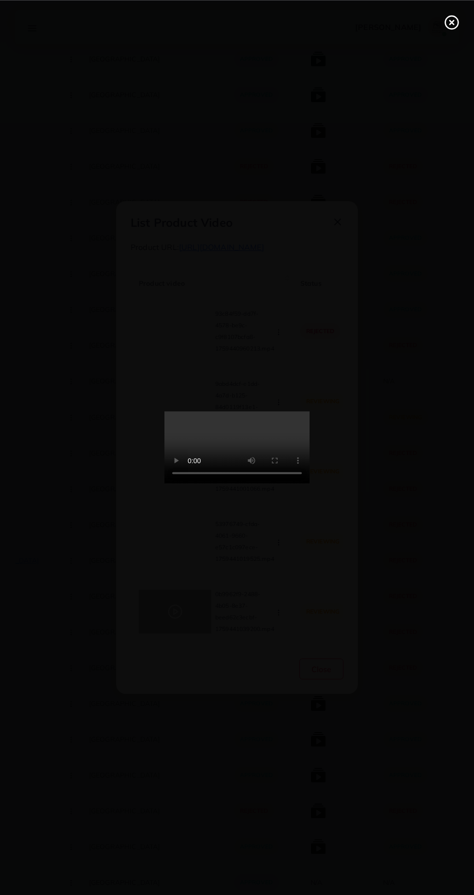
click at [450, 24] on line at bounding box center [452, 22] width 4 height 4
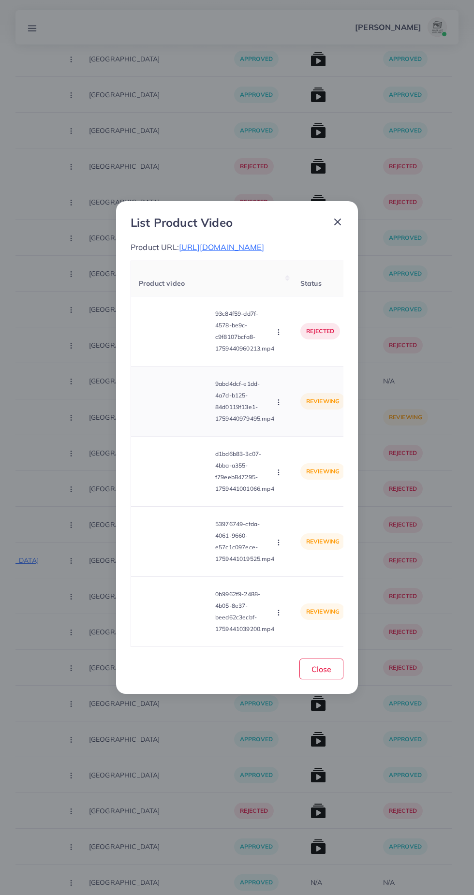
click at [187, 411] on video at bounding box center [175, 401] width 73 height 44
click at [188, 420] on div at bounding box center [175, 401] width 73 height 44
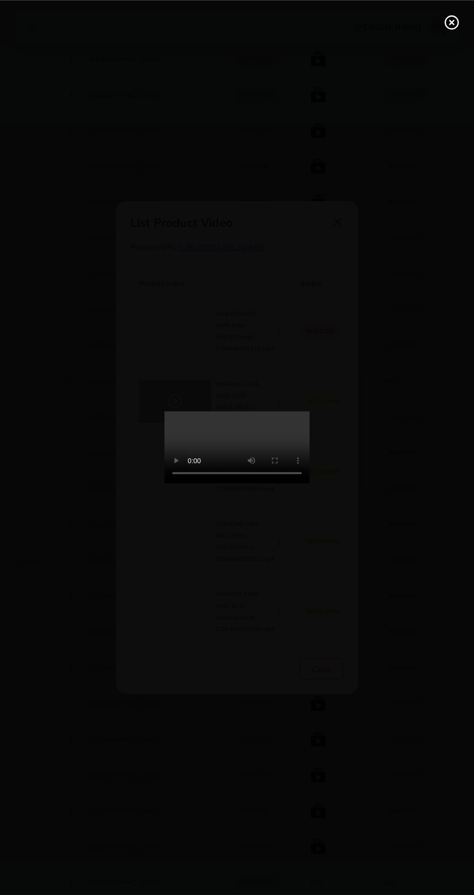
click at [450, 26] on icon at bounding box center [451, 22] width 15 height 15
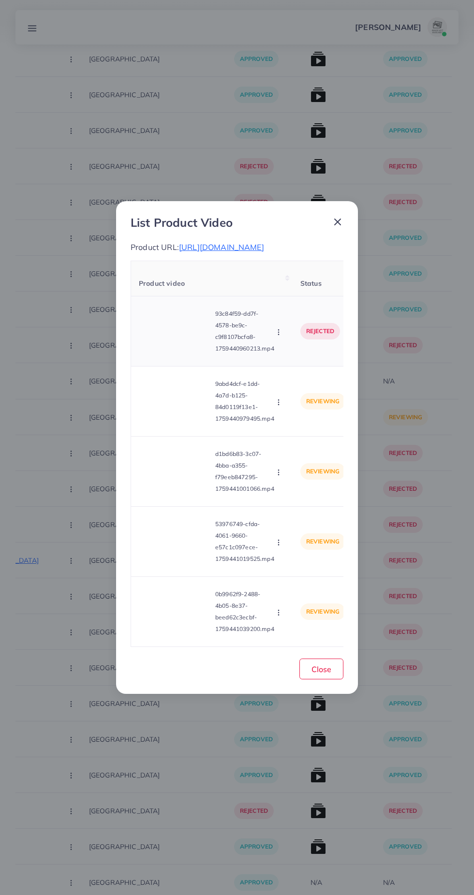
click at [175, 352] on video at bounding box center [175, 331] width 73 height 44
click at [175, 348] on div at bounding box center [175, 331] width 73 height 44
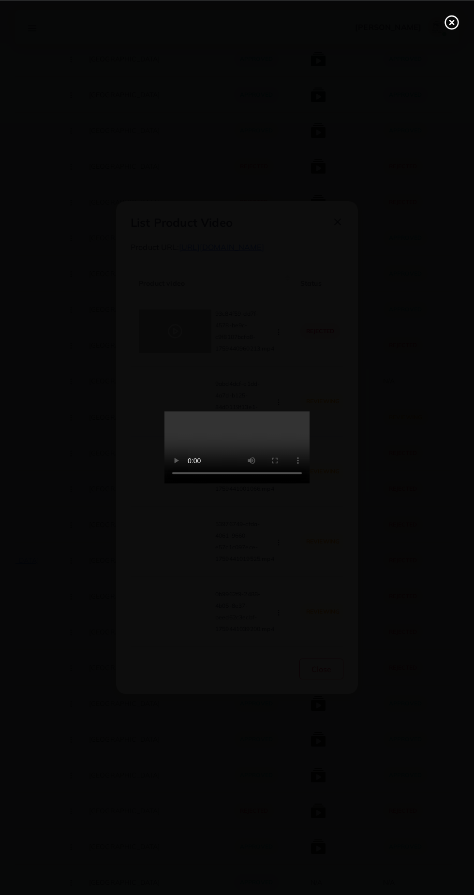
click at [451, 22] on line at bounding box center [452, 22] width 4 height 4
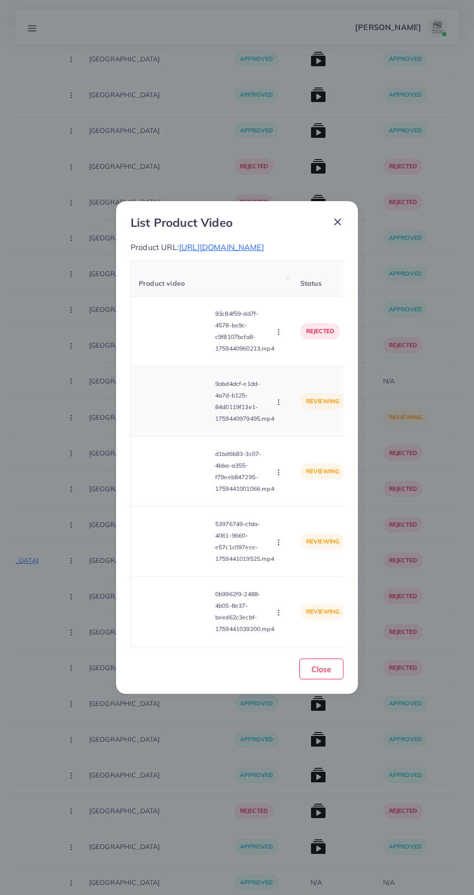
click at [189, 414] on video at bounding box center [175, 401] width 73 height 44
click at [163, 423] on div at bounding box center [175, 401] width 73 height 44
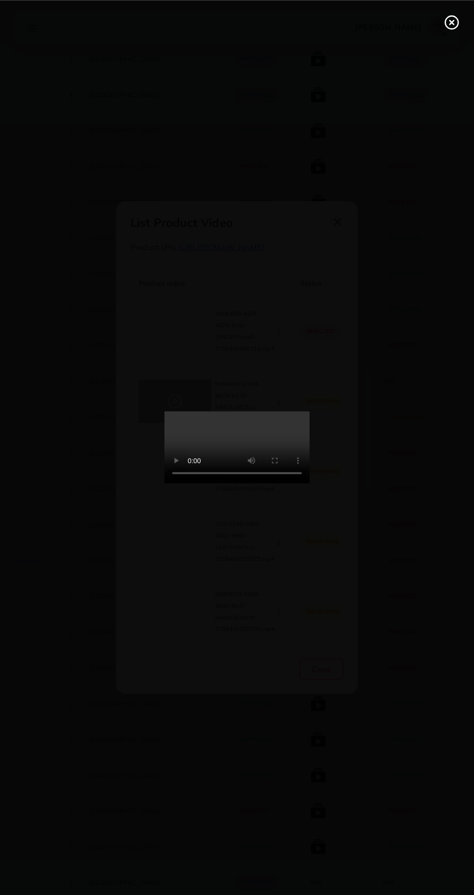
click at [450, 26] on icon at bounding box center [451, 22] width 15 height 15
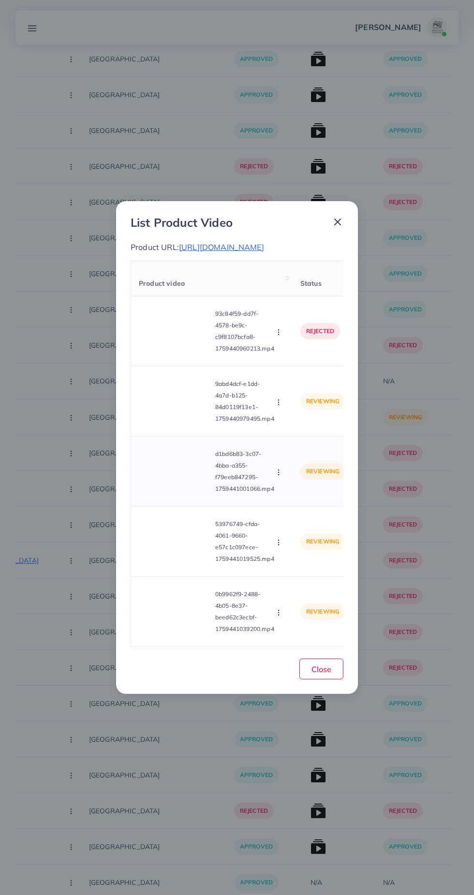
click at [171, 488] on video at bounding box center [175, 472] width 73 height 44
click at [168, 479] on icon at bounding box center [174, 471] width 15 height 15
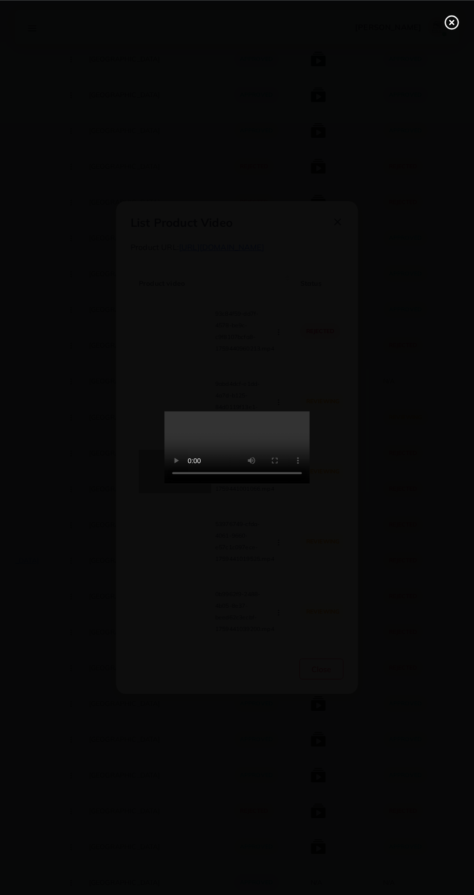
click at [451, 22] on line at bounding box center [452, 22] width 4 height 4
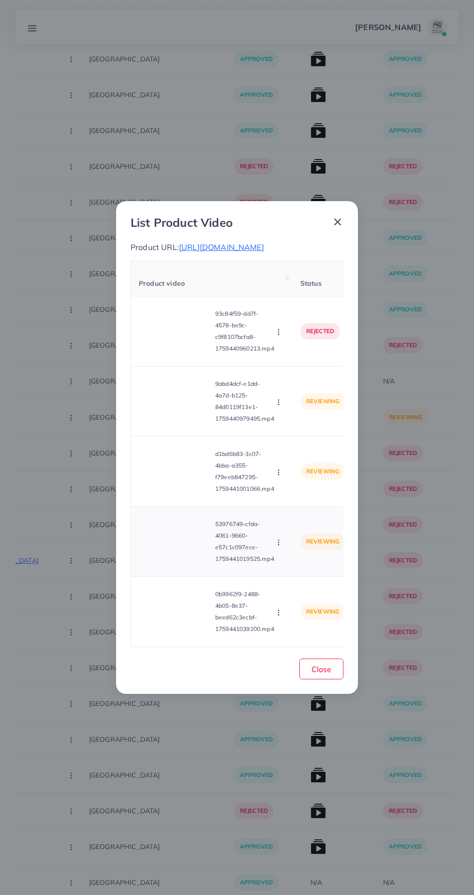
click at [174, 563] on video at bounding box center [175, 542] width 73 height 44
click at [179, 549] on icon at bounding box center [174, 541] width 15 height 15
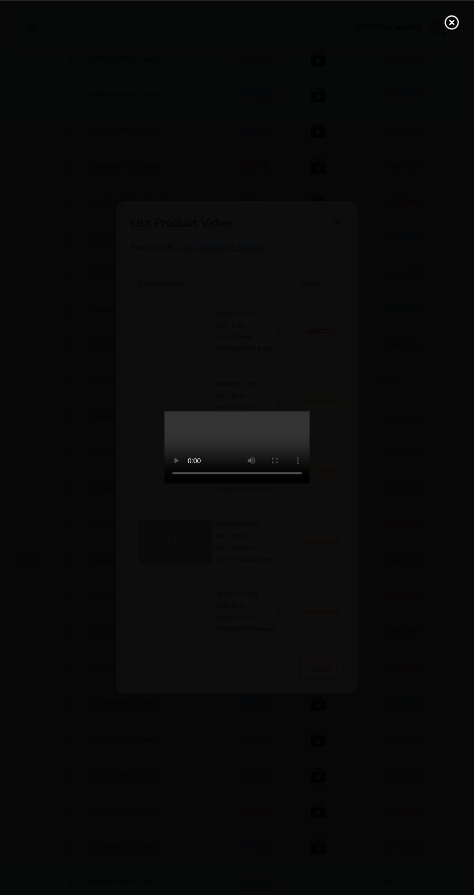
click at [451, 26] on icon at bounding box center [451, 22] width 15 height 15
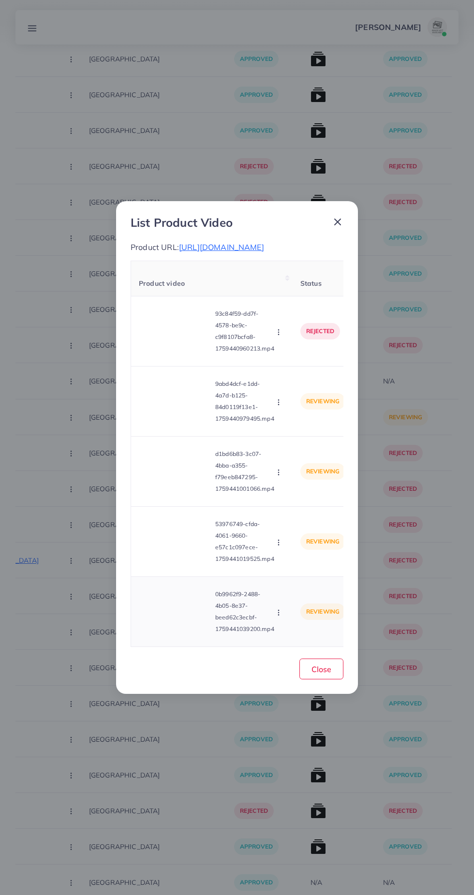
click at [178, 608] on video at bounding box center [175, 612] width 73 height 44
click at [171, 618] on circle at bounding box center [175, 611] width 13 height 13
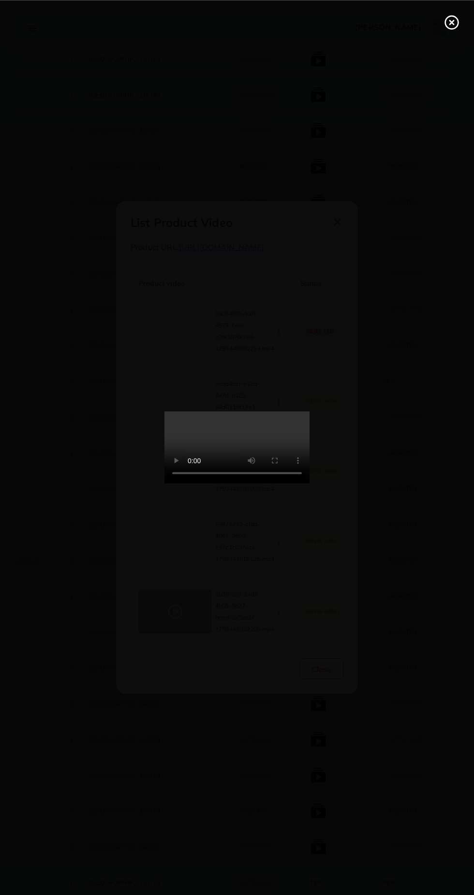
click at [451, 22] on line at bounding box center [452, 22] width 4 height 4
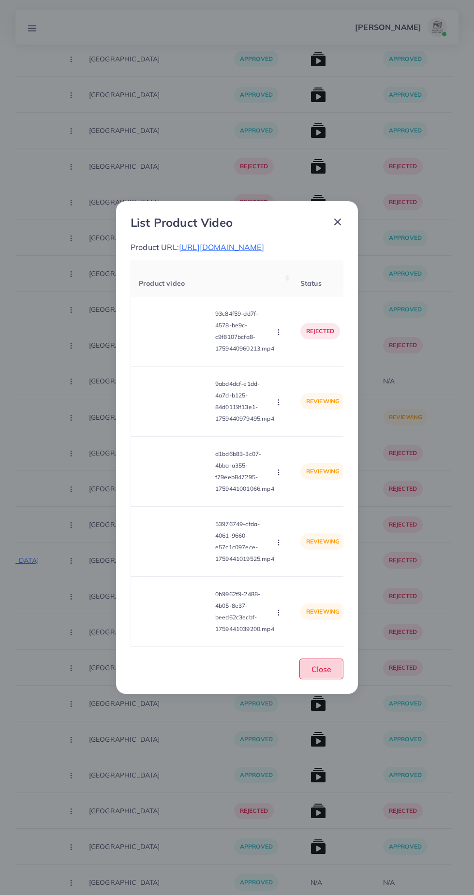
click at [327, 672] on span "Close" at bounding box center [321, 669] width 20 height 10
